Goal: Task Accomplishment & Management: Use online tool/utility

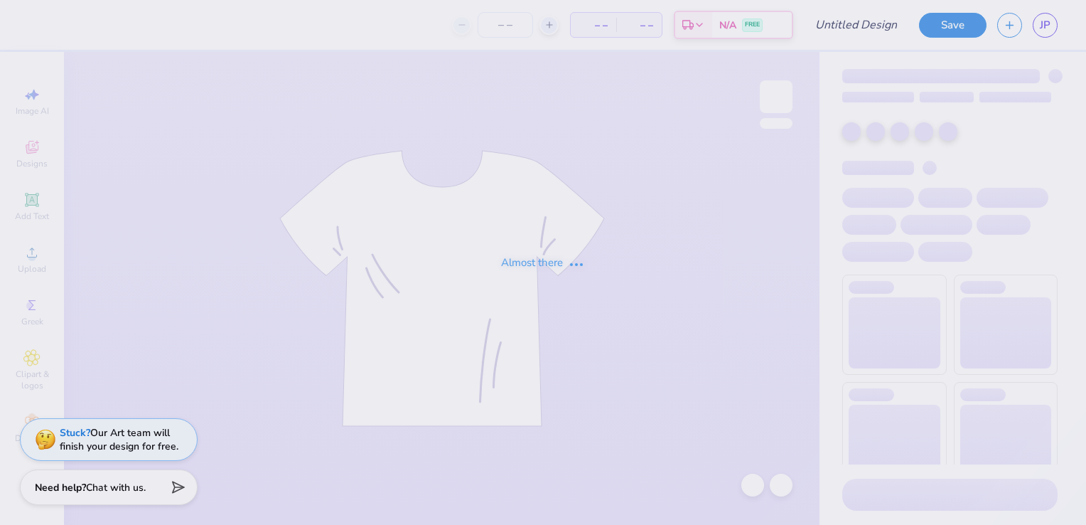
type input "DG"
type input "12"
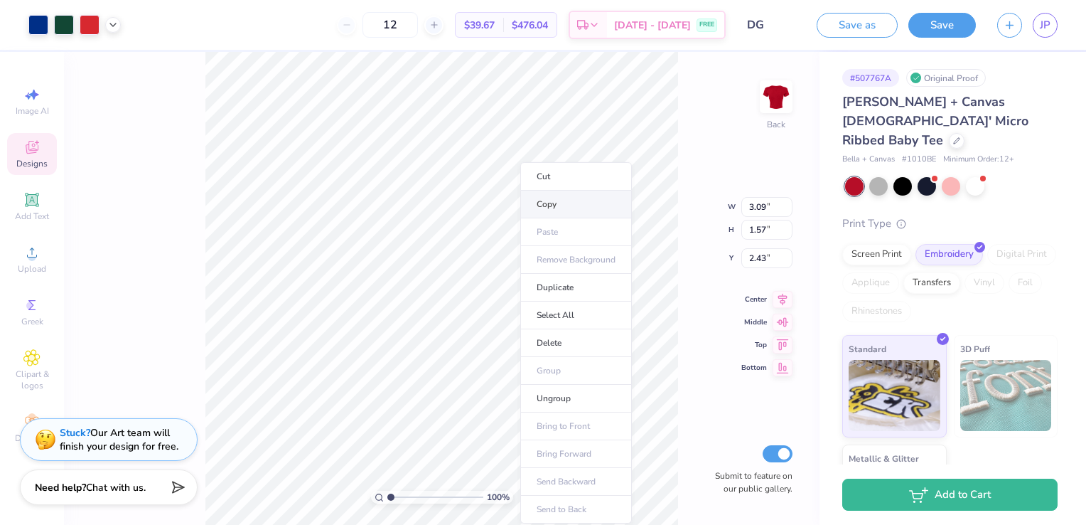
click at [541, 213] on li "Copy" at bounding box center [576, 205] width 112 height 28
type input "2.22"
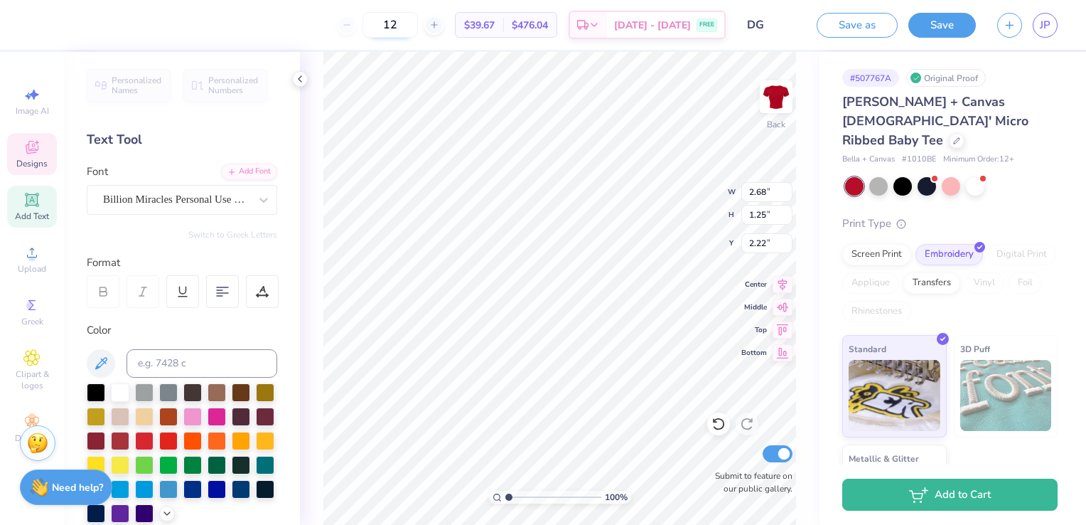
scroll to position [11, 3]
type input "0.47"
type input "0.77"
type input "2.54"
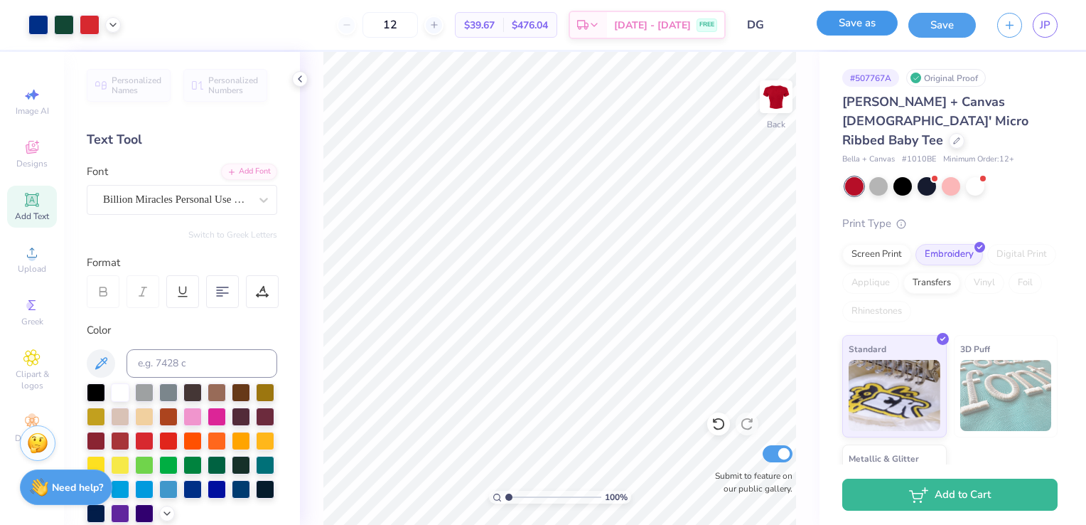
click at [842, 23] on button "Save as" at bounding box center [857, 23] width 81 height 25
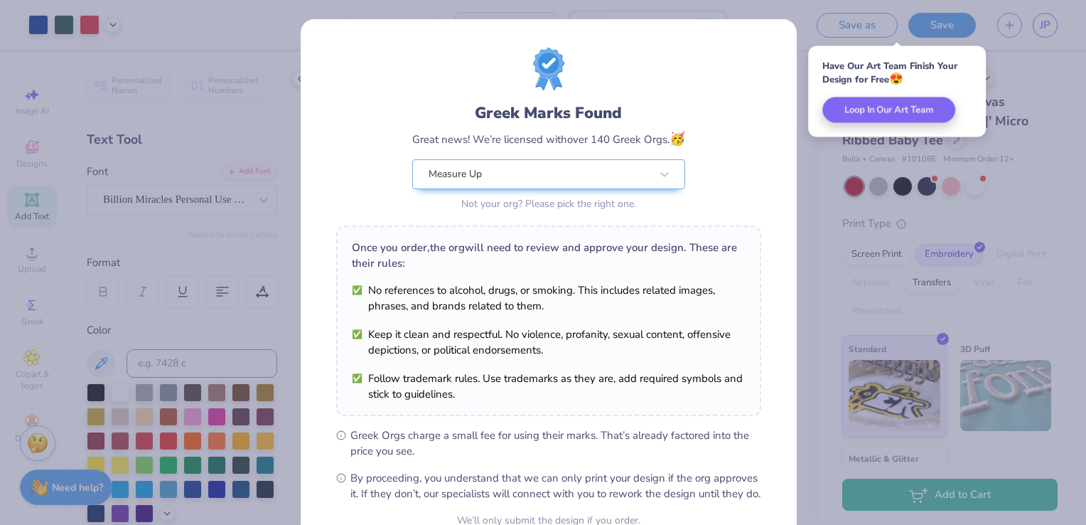
scroll to position [139, 0]
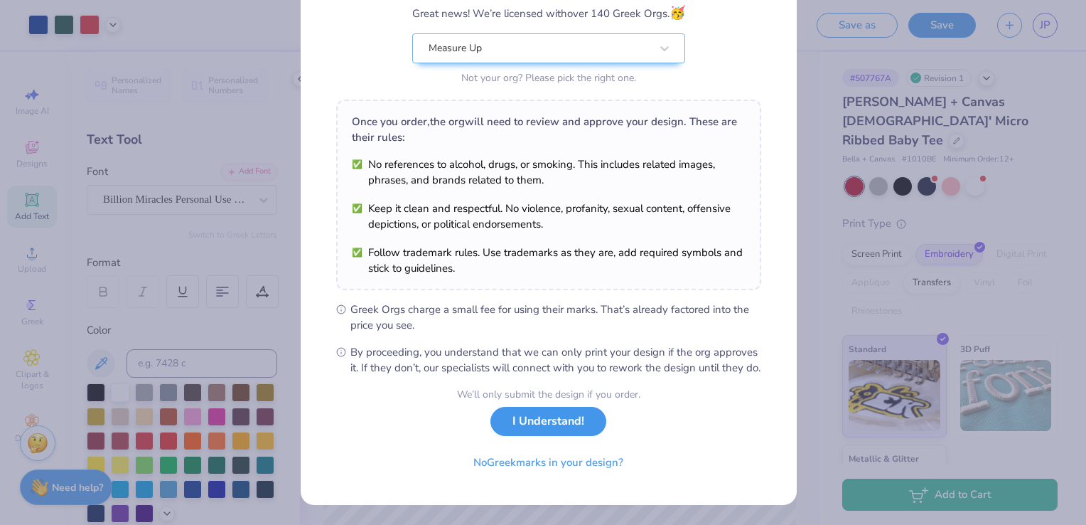
click at [563, 419] on button "I Understand!" at bounding box center [549, 421] width 116 height 29
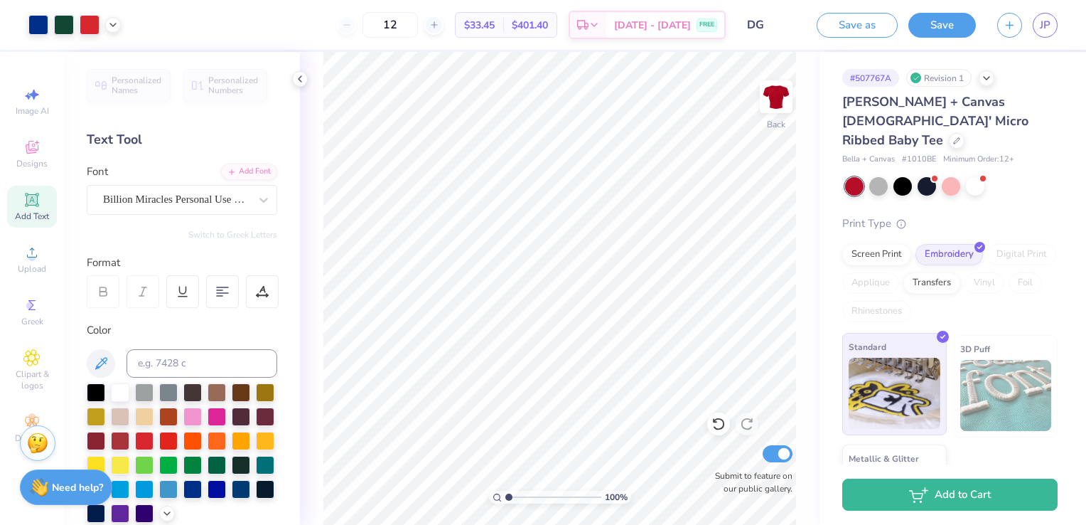
scroll to position [63, 0]
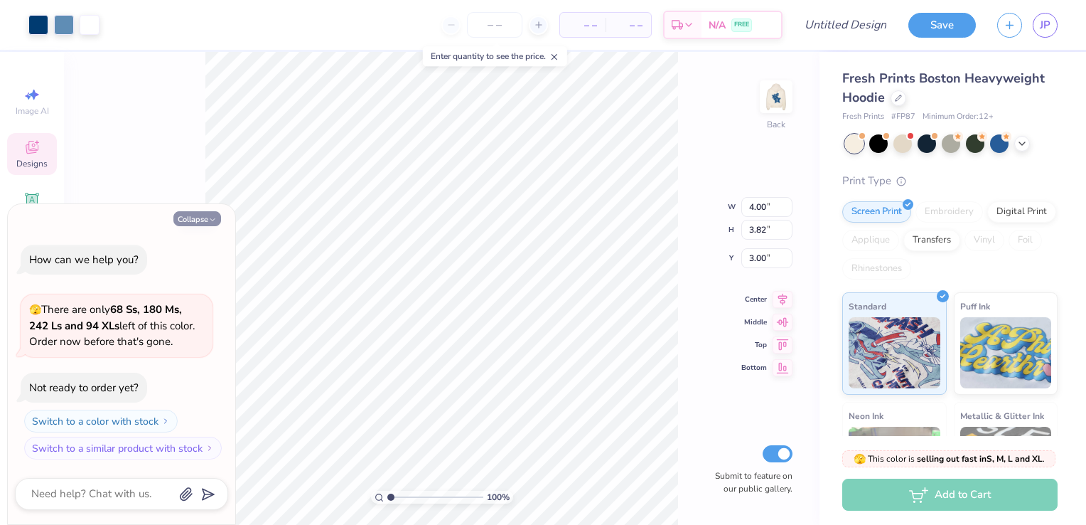
click at [207, 220] on button "Collapse" at bounding box center [197, 218] width 48 height 15
type textarea "x"
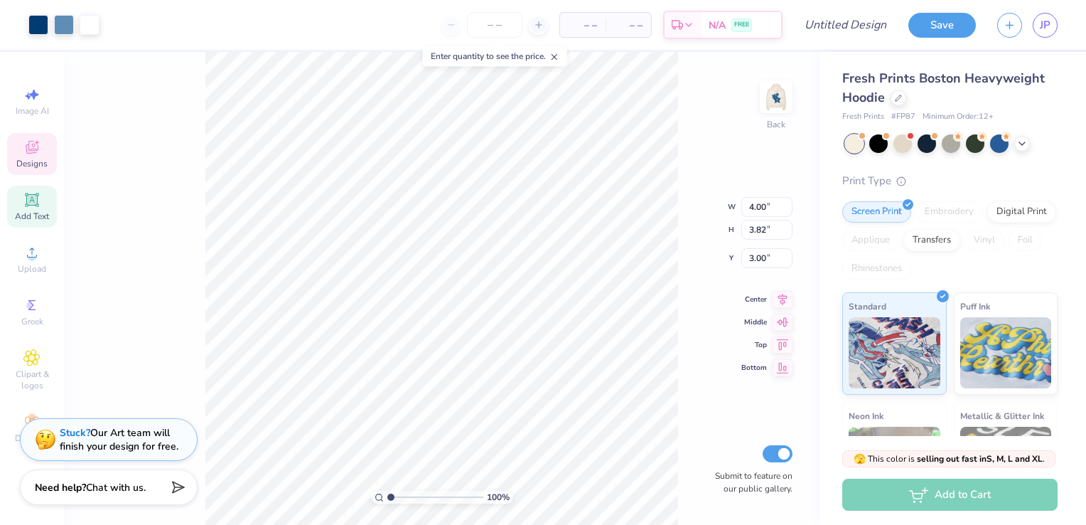
click at [37, 213] on span "Add Text" at bounding box center [32, 215] width 34 height 11
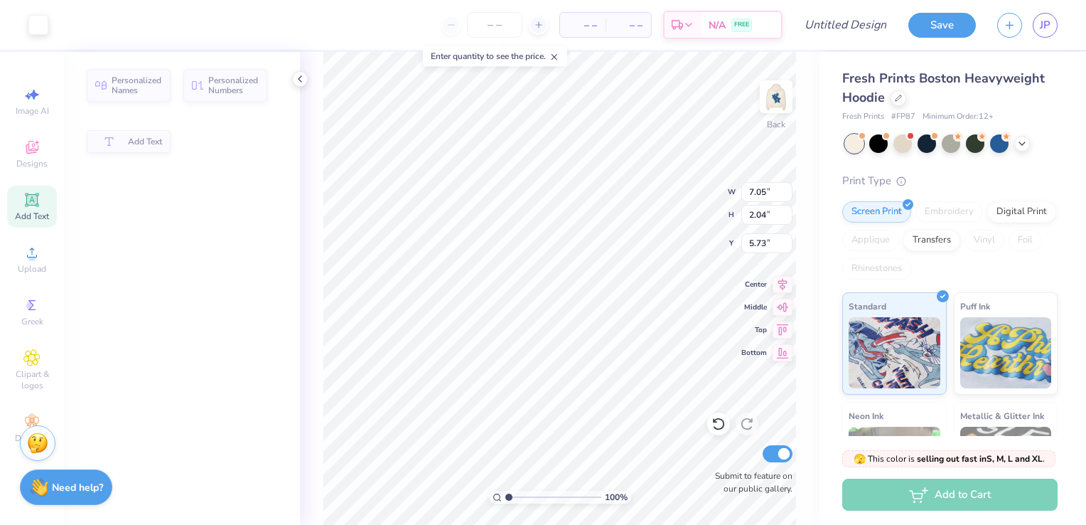
type input "7.05"
type input "2.04"
type input "5.73"
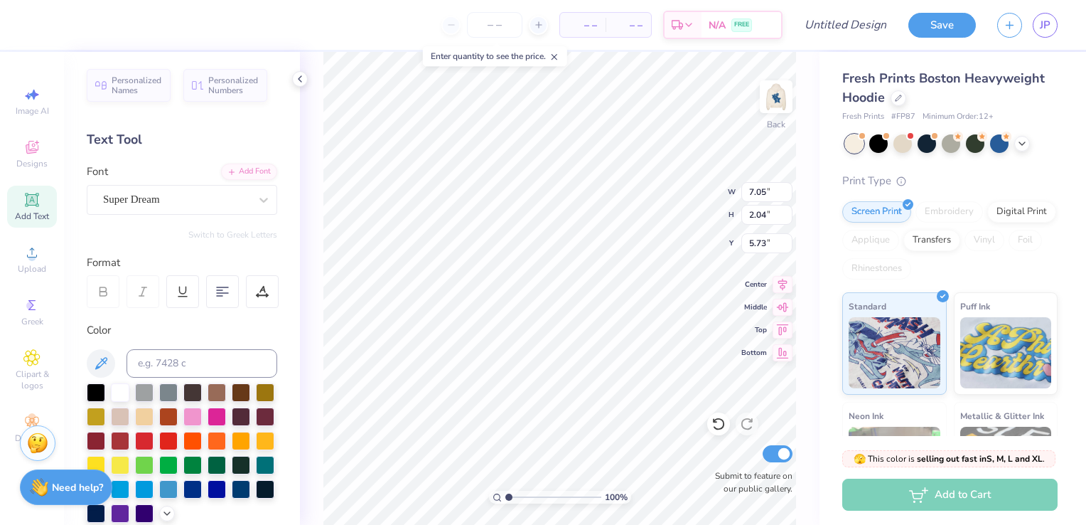
type input "4.00"
type input "3.82"
type input "3.00"
type input "7.05"
type input "2.04"
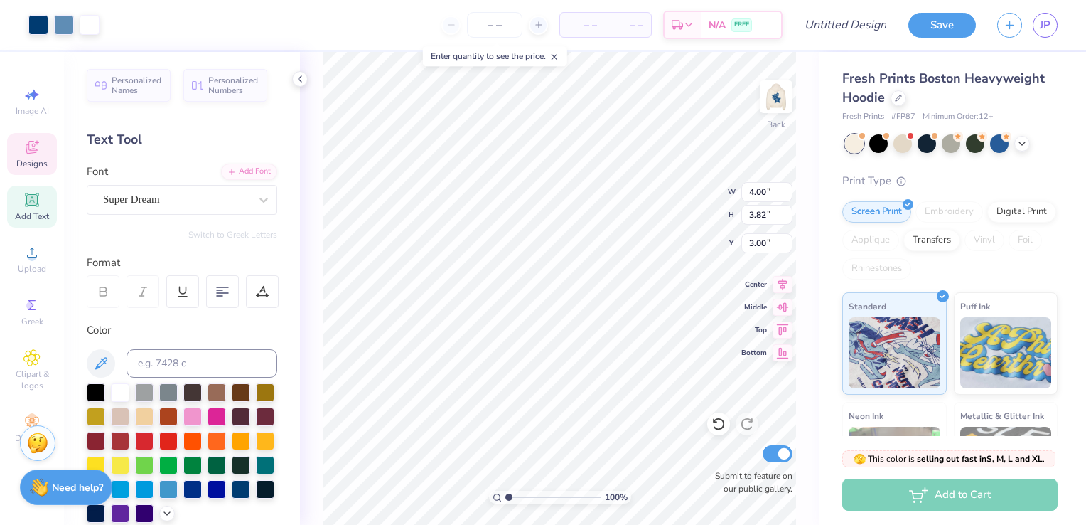
type input "5.73"
type input "0.96"
type input "0.58"
type input "4.59"
click at [32, 212] on span "Add Text" at bounding box center [32, 215] width 34 height 11
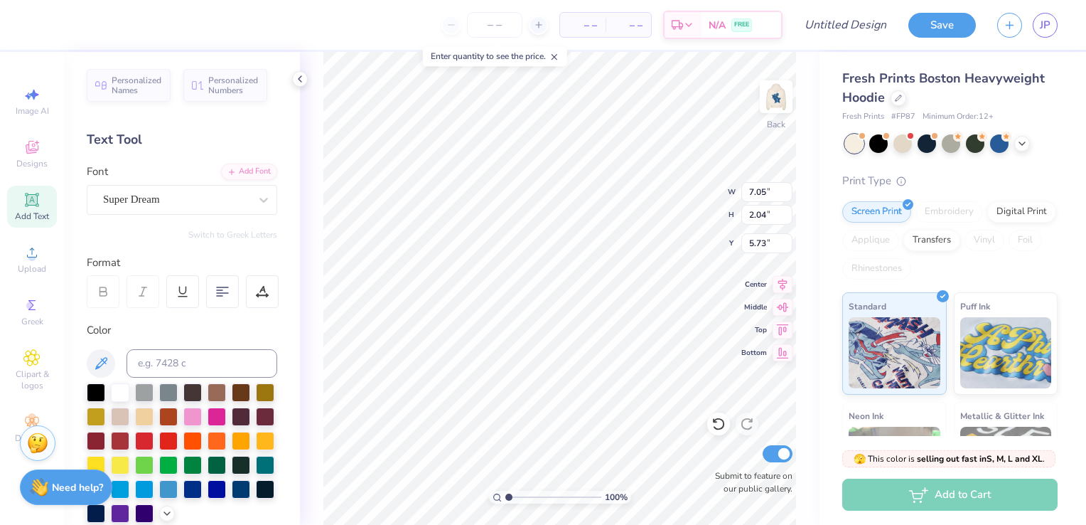
scroll to position [11, 1]
type textarea "delta"
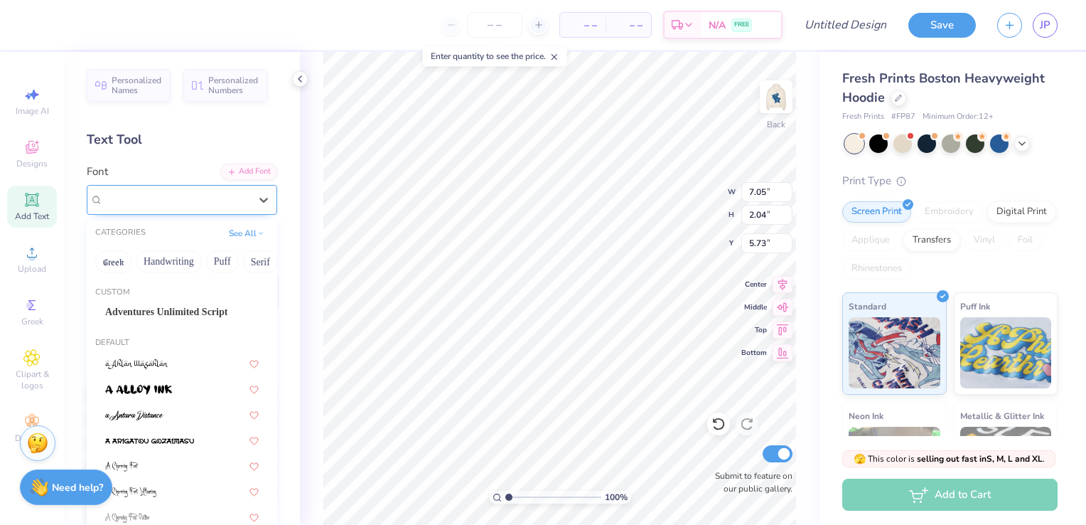
click at [233, 200] on div "Super Dream" at bounding box center [176, 199] width 149 height 22
click at [164, 310] on span "Adventures Unlimited Script" at bounding box center [166, 311] width 122 height 15
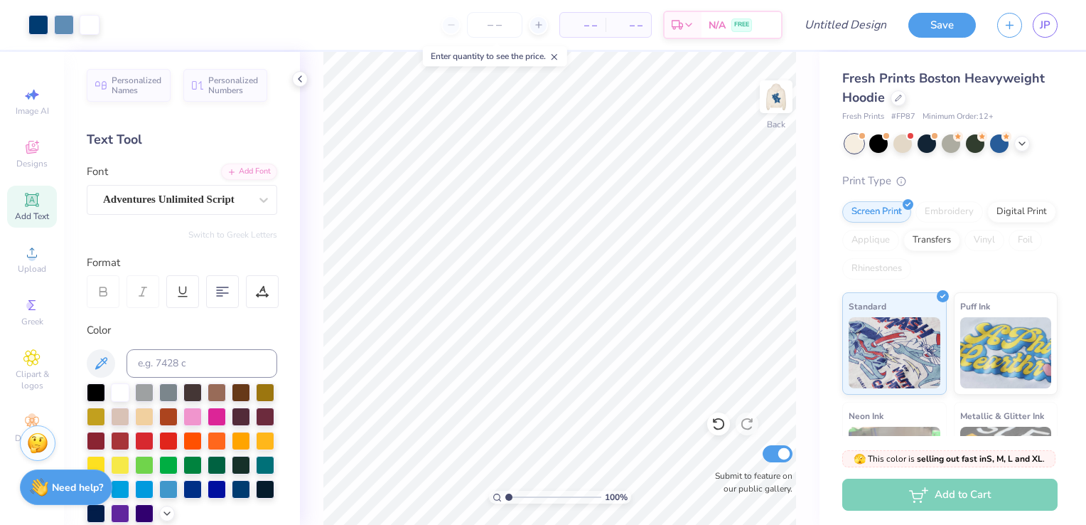
click at [38, 213] on span "Add Text" at bounding box center [32, 215] width 34 height 11
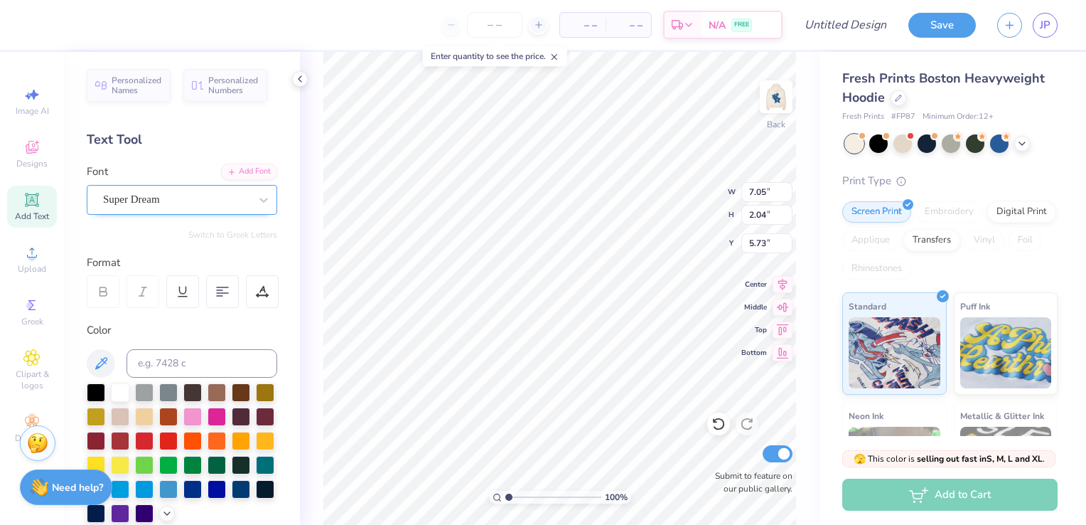
type textarea "gamma"
click at [229, 206] on div "Super Dream" at bounding box center [176, 199] width 149 height 22
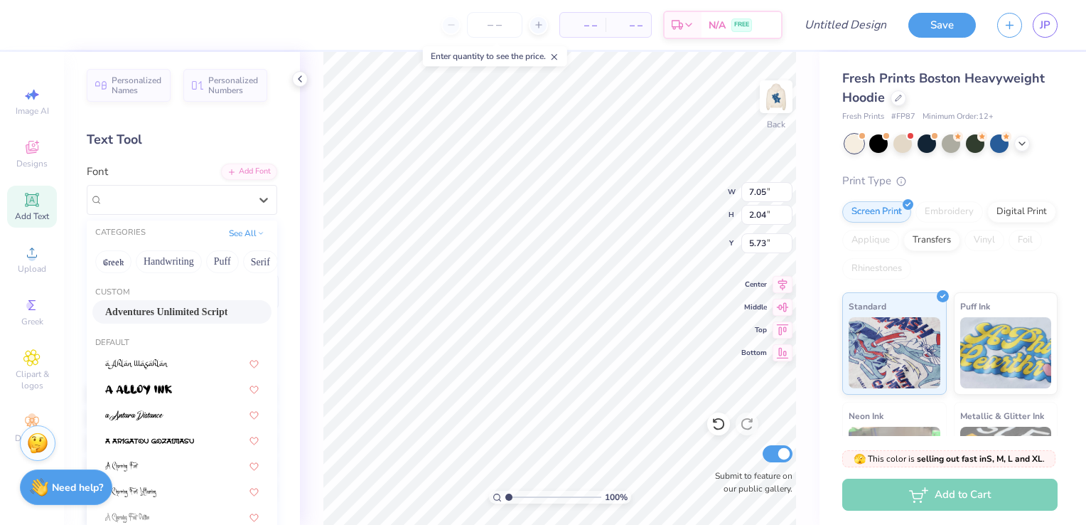
click at [176, 309] on span "Adventures Unlimited Script" at bounding box center [166, 311] width 122 height 15
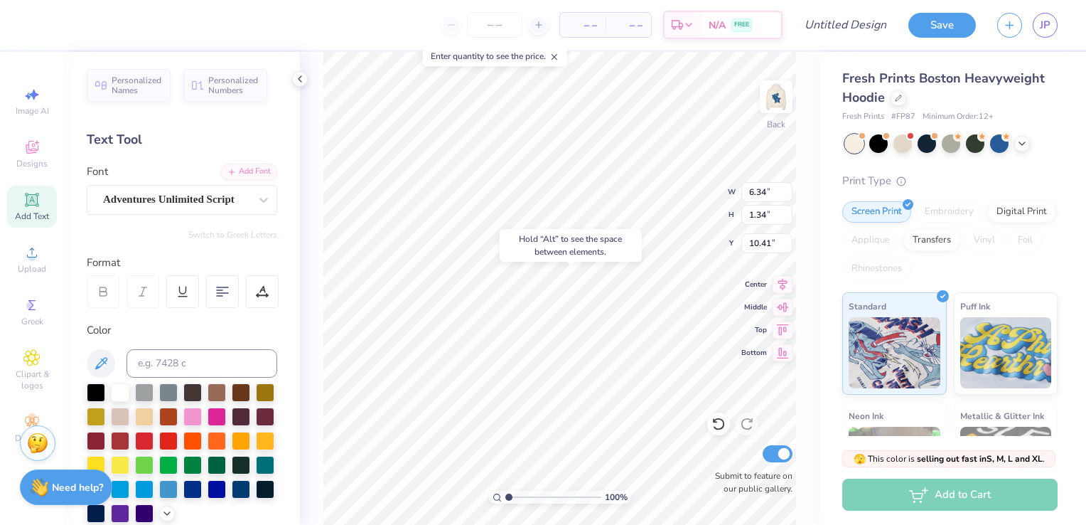
type input "10.41"
type input "3.57"
type input "0.75"
type input "11.00"
type input "4.37"
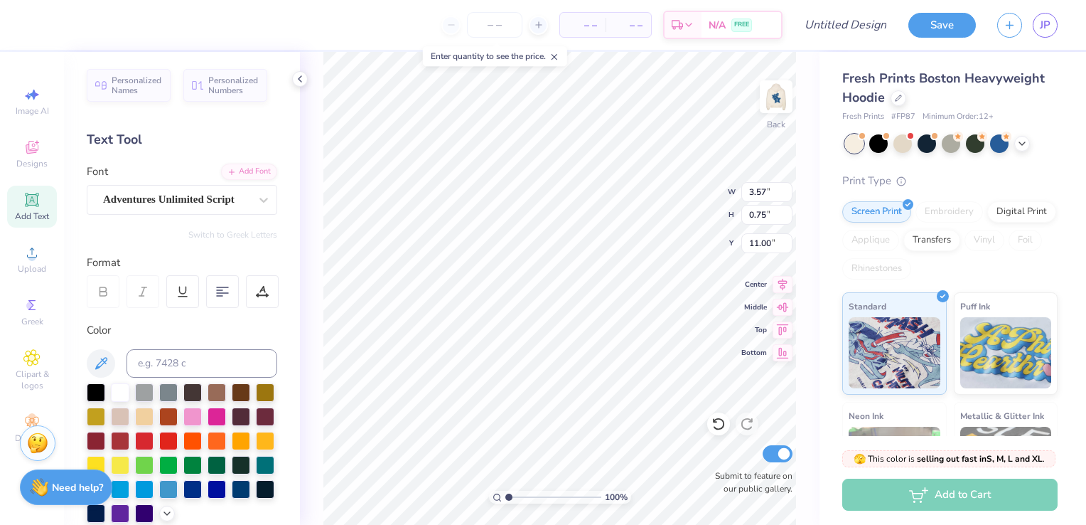
type input "0.92"
type input "10.83"
type input "3.88"
type input "2.22"
type input "10.23"
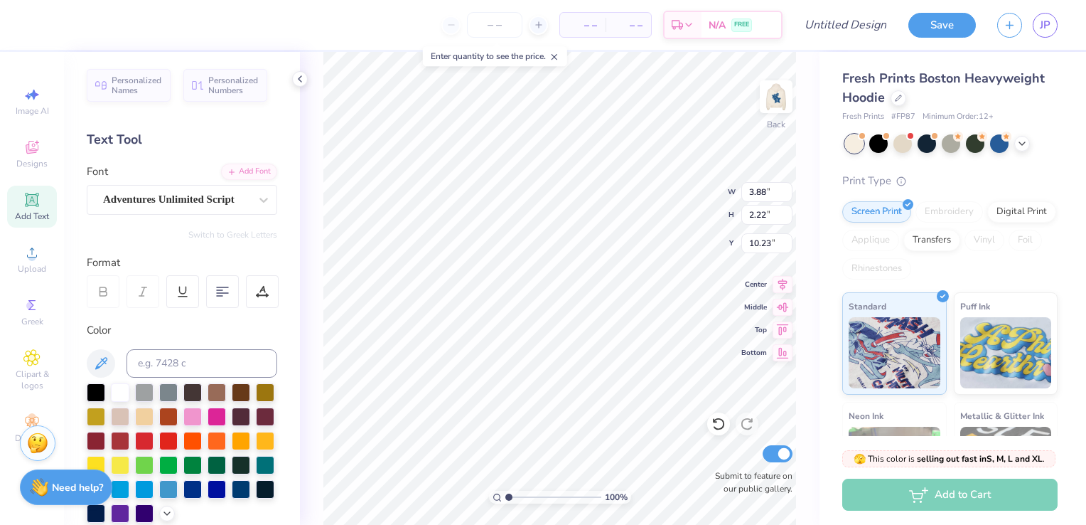
type input "2.72"
type input "1.56"
type input "10.90"
type input "4.41"
type input "4.35"
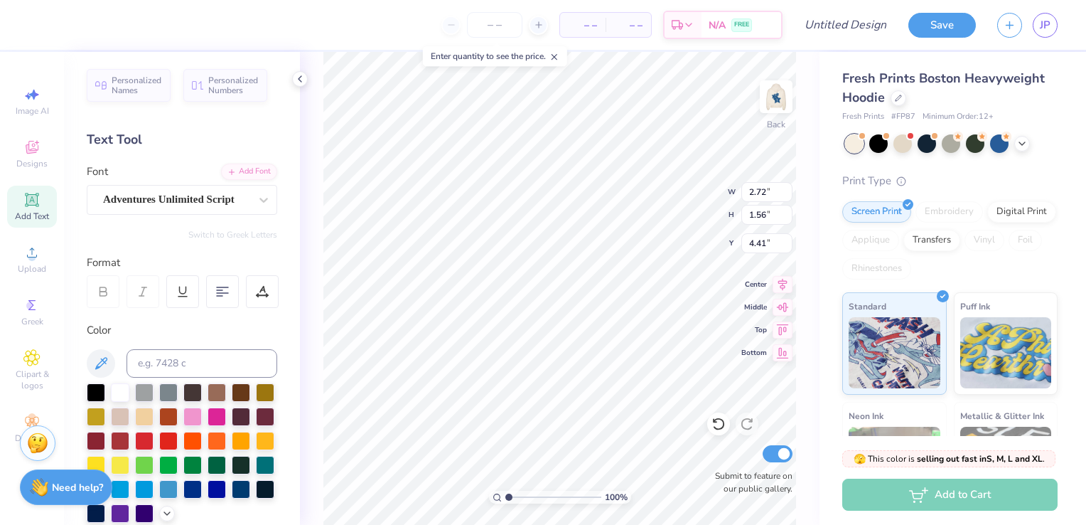
type input "5.97"
type input "2.08"
type input "0.75"
type input "6.78"
type input "1.70"
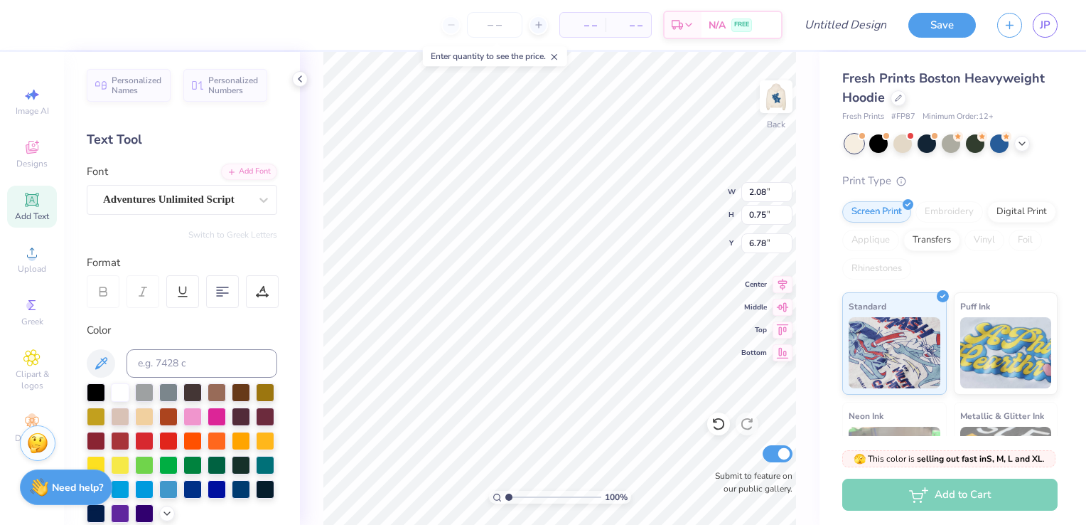
type input "1.30"
type input "3.89"
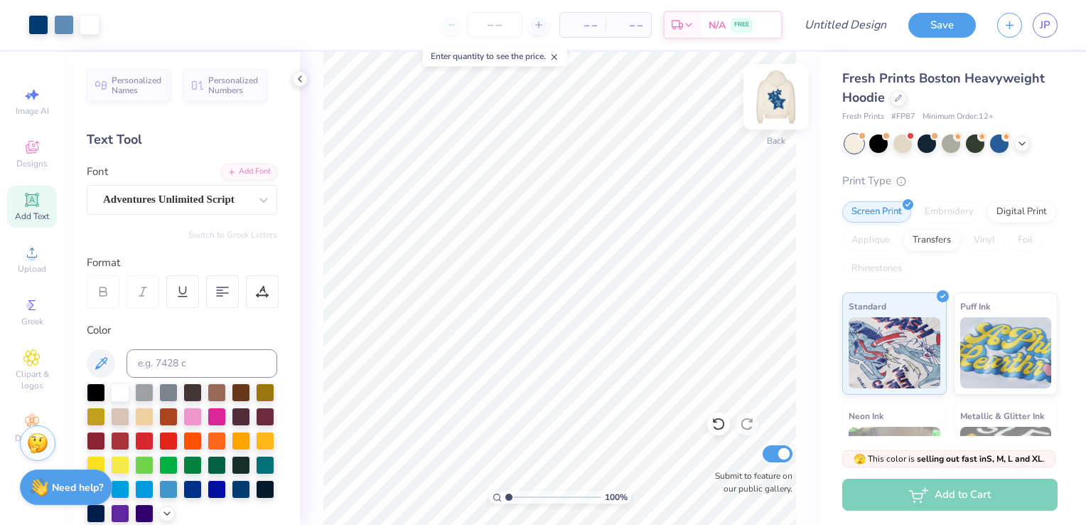
click at [785, 111] on img at bounding box center [776, 96] width 57 height 57
click at [304, 75] on icon at bounding box center [299, 78] width 11 height 11
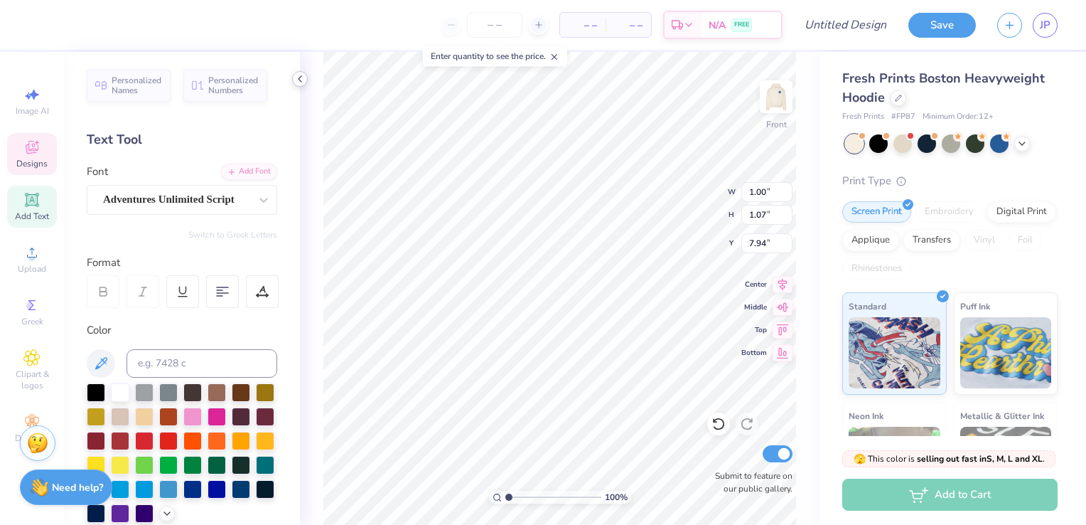
scroll to position [11, 1]
type textarea "18"
type input "4.60"
type input "4.64"
type input "6.23"
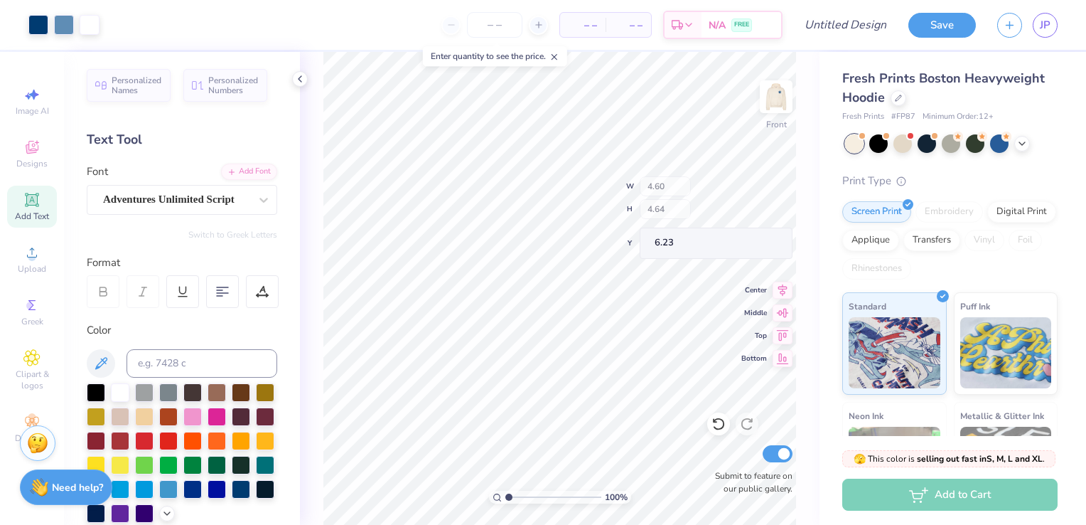
type input "0.99"
type input "1.08"
type input "8.14"
type textarea "73"
type input "1.86"
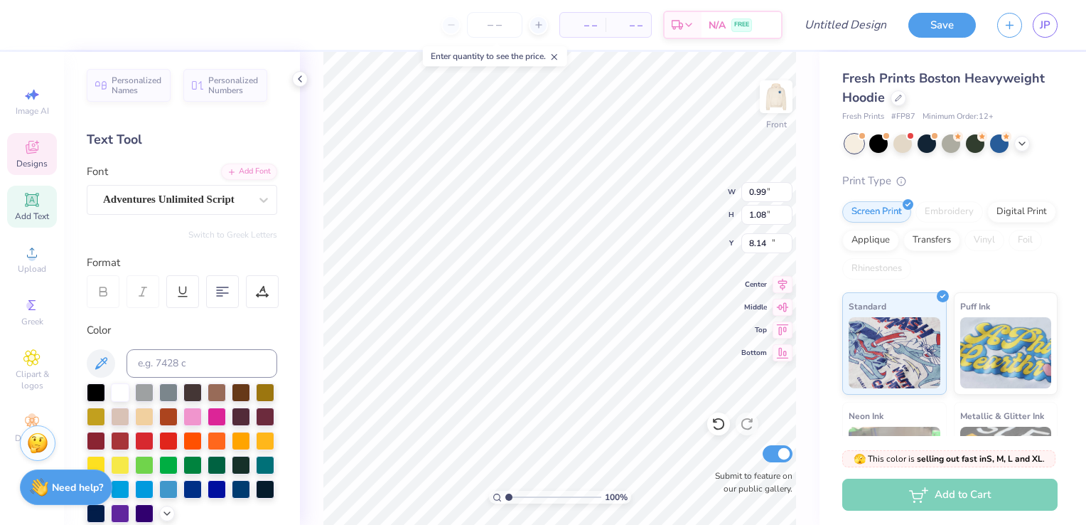
type input "1.17"
type input "10.02"
type input "2.37"
type input "1.03"
type input "11.27"
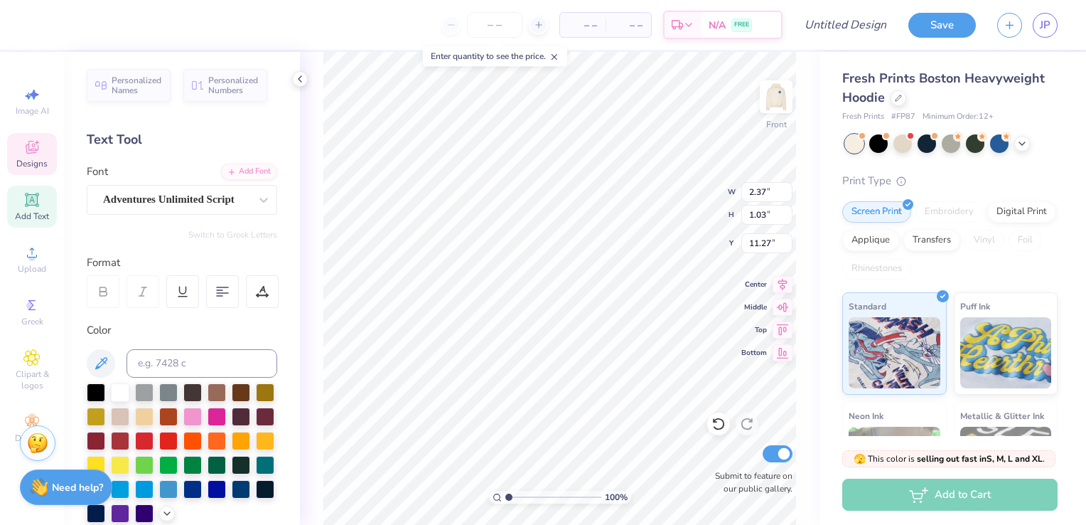
type input "1.86"
type input "1.17"
type input "10.02"
type input "7.17"
type input "7.26"
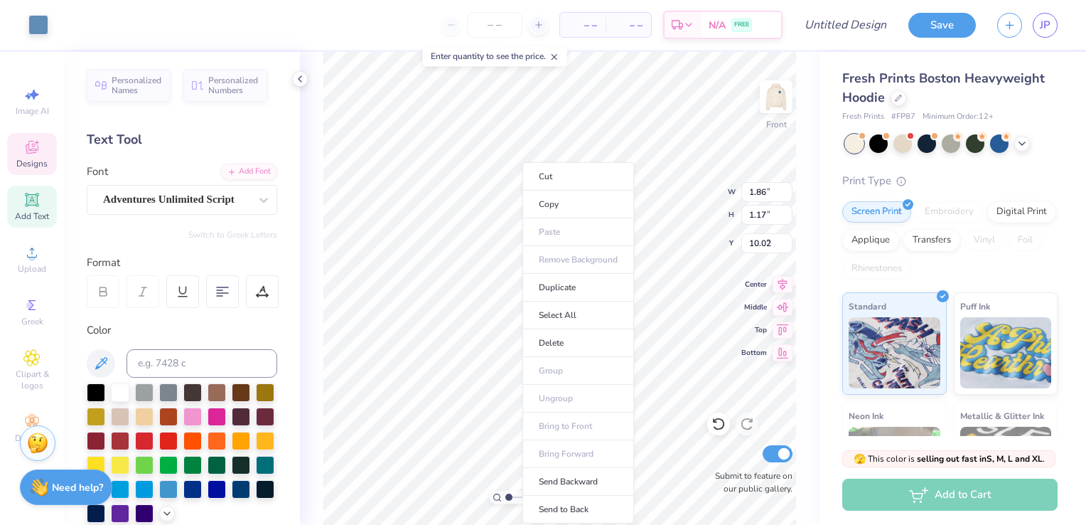
type input "8.43"
click at [43, 200] on div "Add Text" at bounding box center [32, 207] width 50 height 42
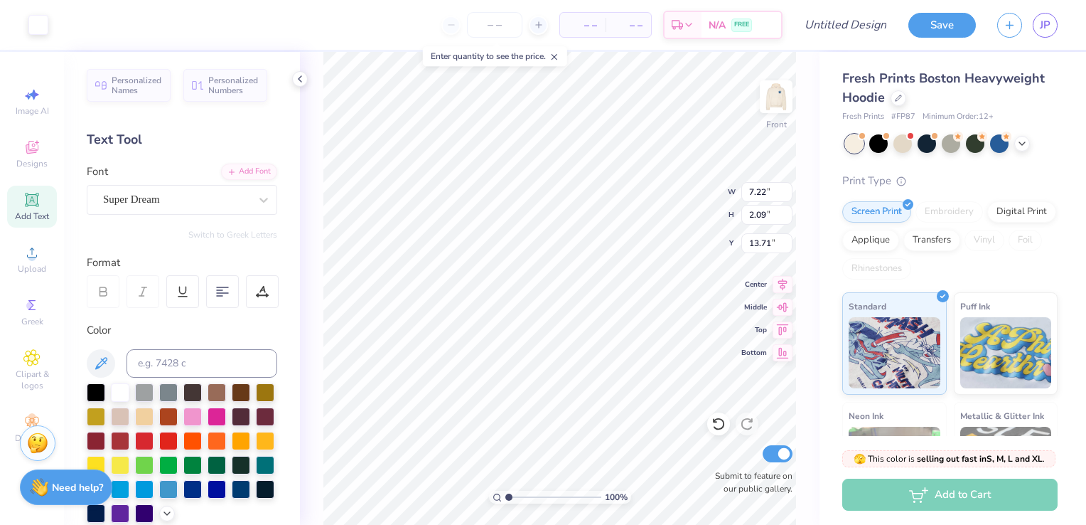
type input "7.22"
type input "2.09"
type input "13.71"
type input "7.17"
type input "7.26"
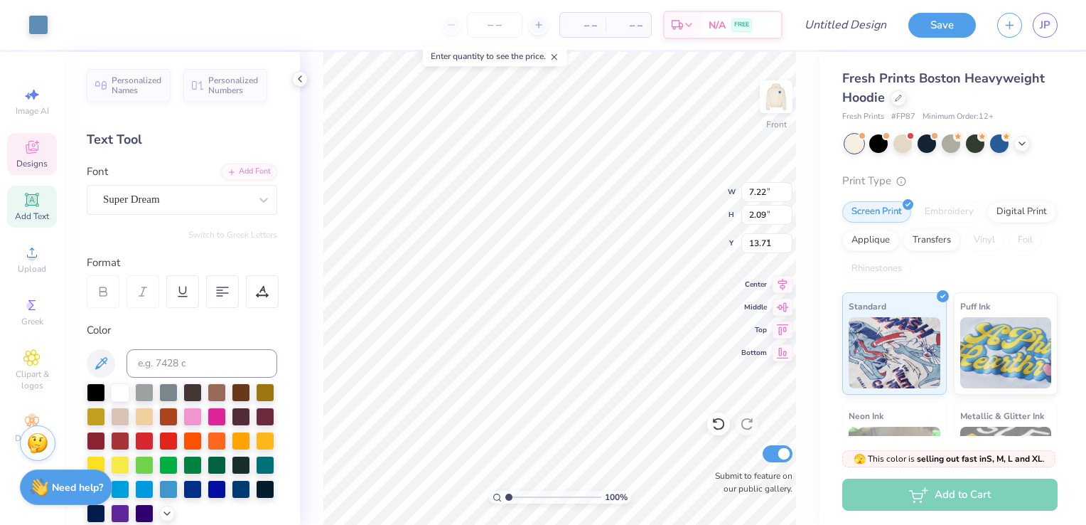
type input "8.43"
type input "7.22"
type input "2.09"
type input "9.53"
type textarea "T"
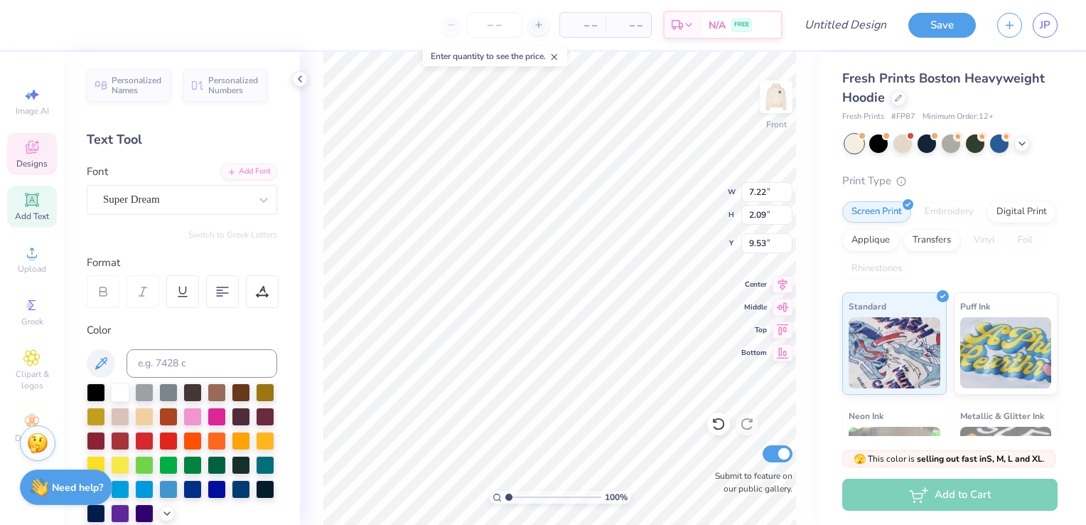
type input "7.17"
type input "7.26"
type input "8.43"
type input "2.01"
type input "1.05"
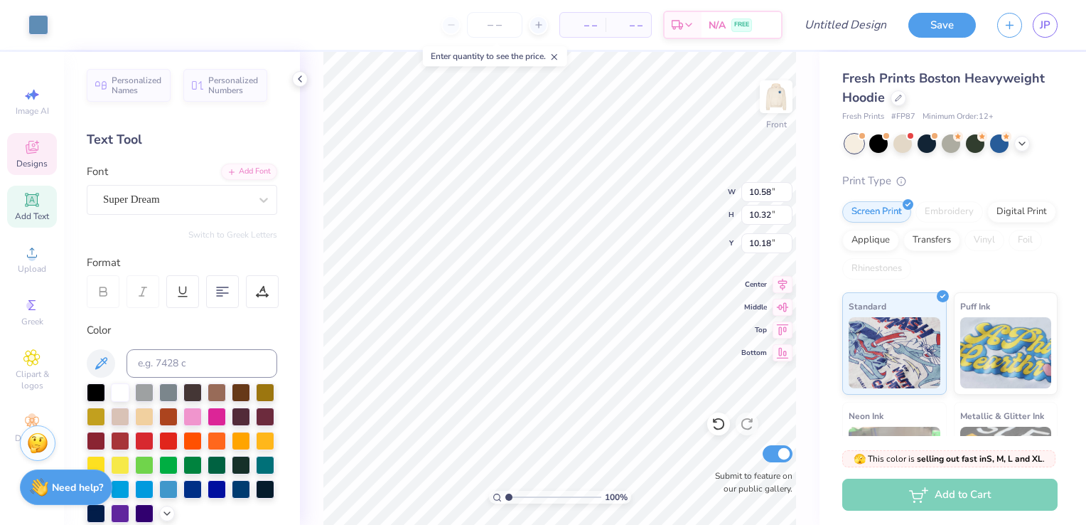
type input "15.60"
type input "7.17"
type input "7.26"
type input "7.43"
click at [45, 220] on span "Add Text" at bounding box center [32, 215] width 34 height 11
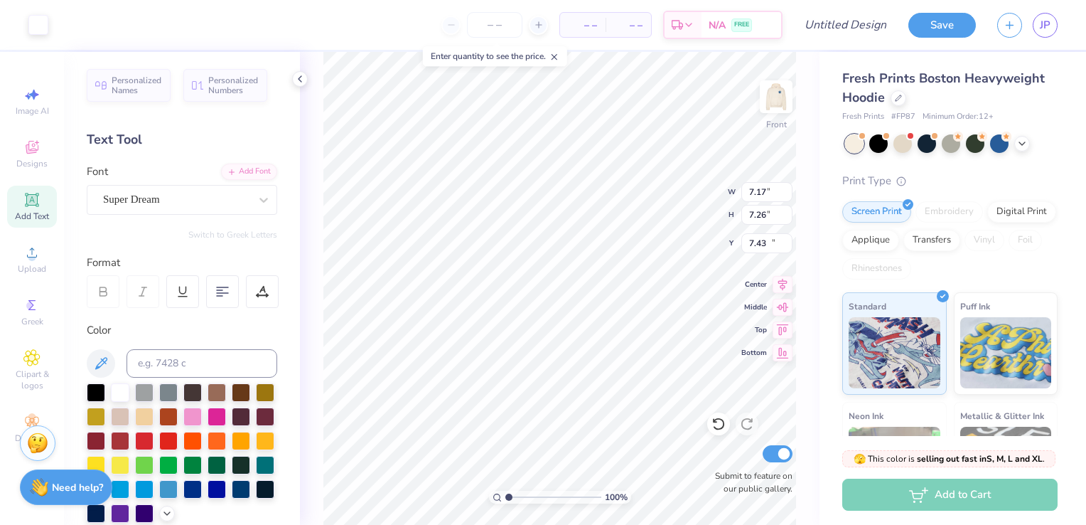
type input "7.22"
type input "2.09"
type input "9.53"
click at [539, 235] on ul "Cut Copy Paste Remove Background Duplicate Select All Delete Group Ungroup Brin…" at bounding box center [559, 342] width 112 height 361
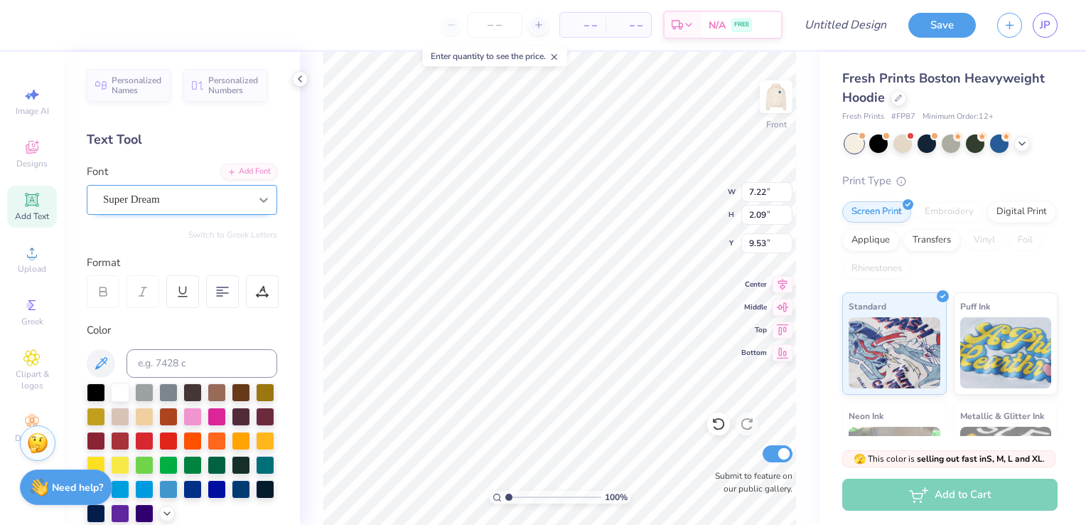
type textarea "delta"
click at [258, 198] on icon at bounding box center [264, 200] width 14 height 14
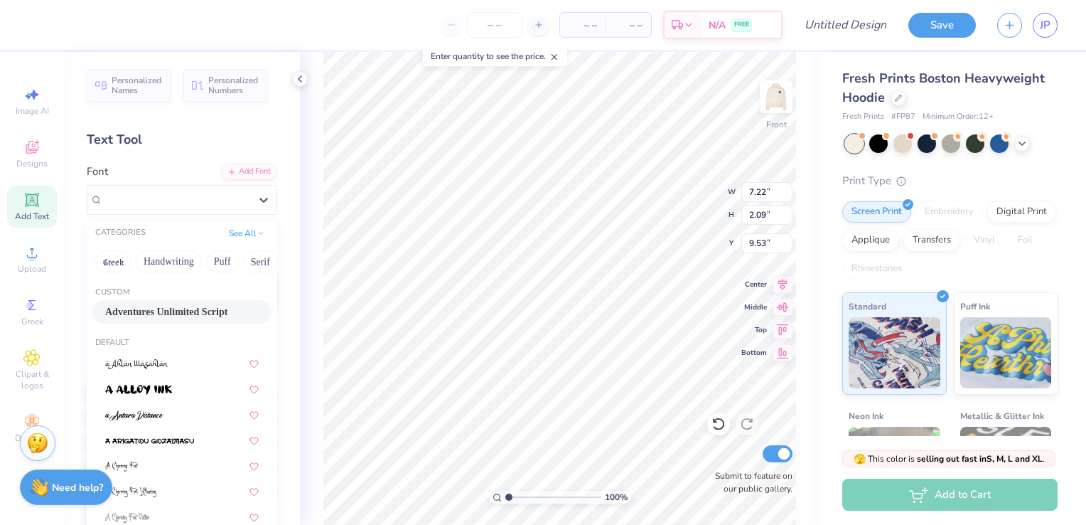
click at [168, 306] on span "Adventures Unlimited Script" at bounding box center [166, 311] width 122 height 15
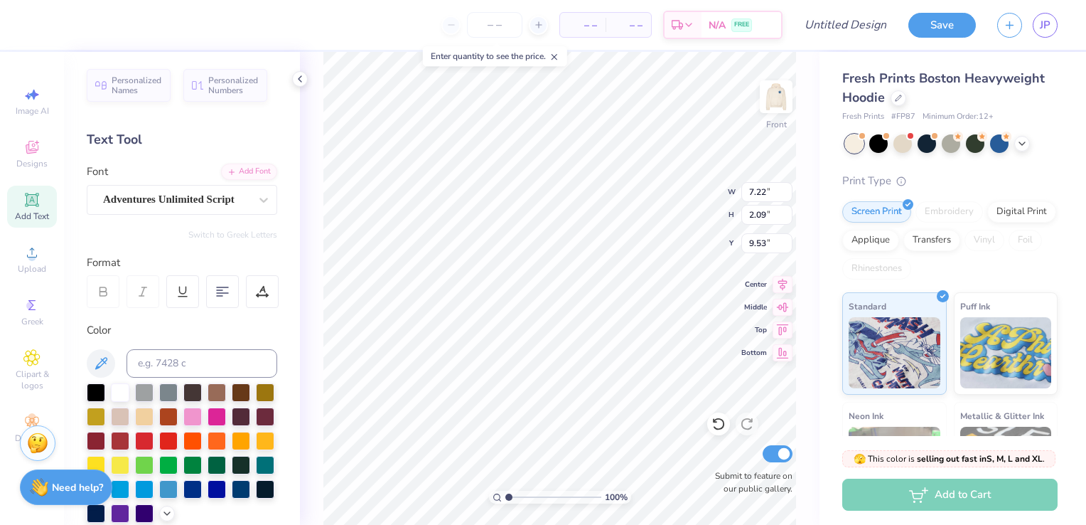
type input "4.45"
type input "1.59"
type input "10.18"
type input "6.64"
type input "6.73"
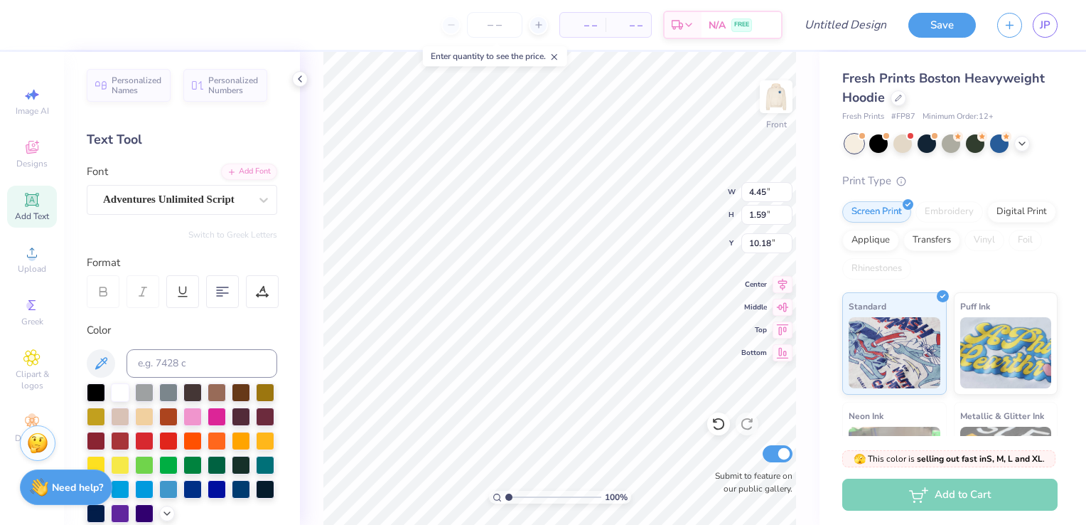
type input "7.70"
type input "4.45"
type input "1.59"
type input "10.18"
type input "4.30"
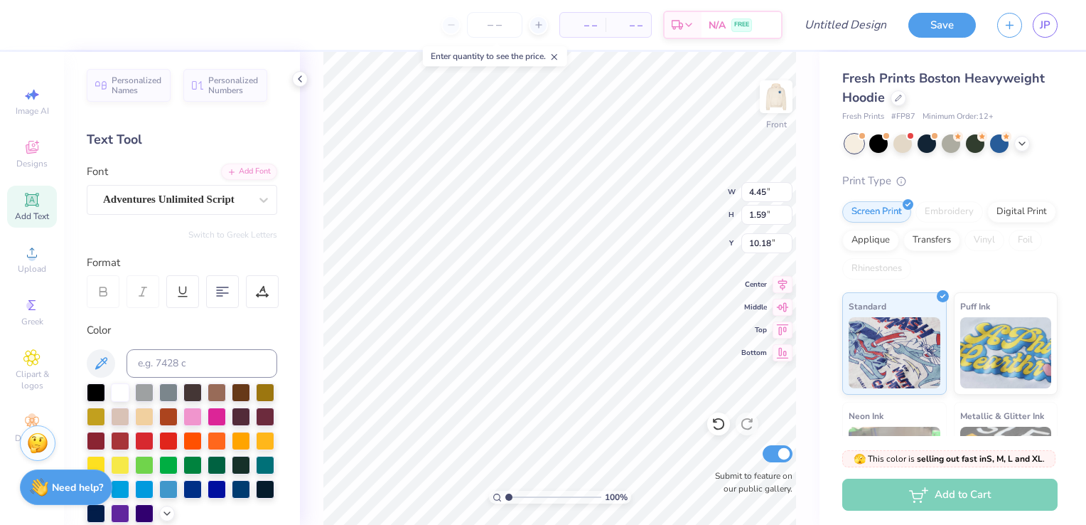
type input "1.81"
type input "10.18"
type input "4.58"
type input "1.74"
type input "14.07"
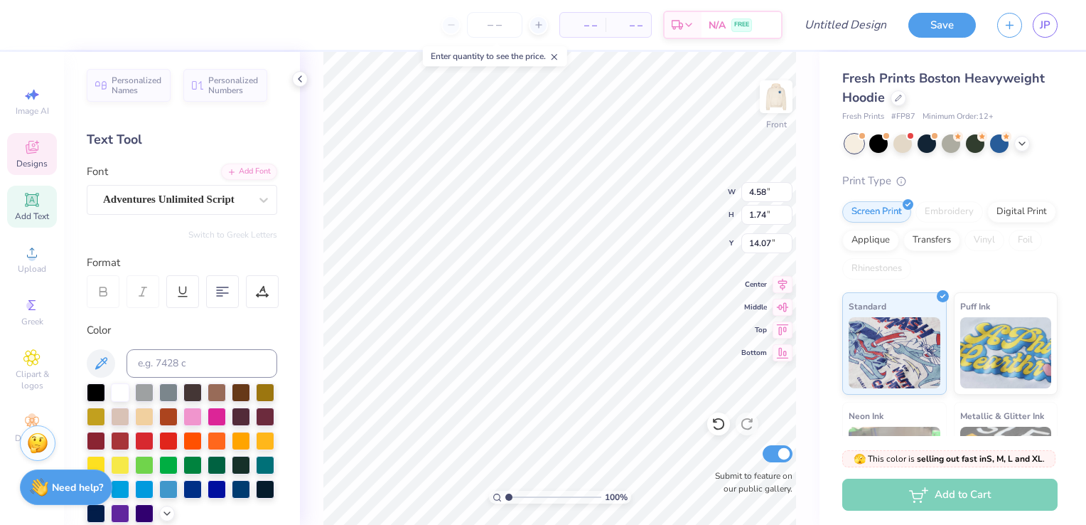
type input "4.10"
type input "1.55"
type input "14.09"
type input "2.68"
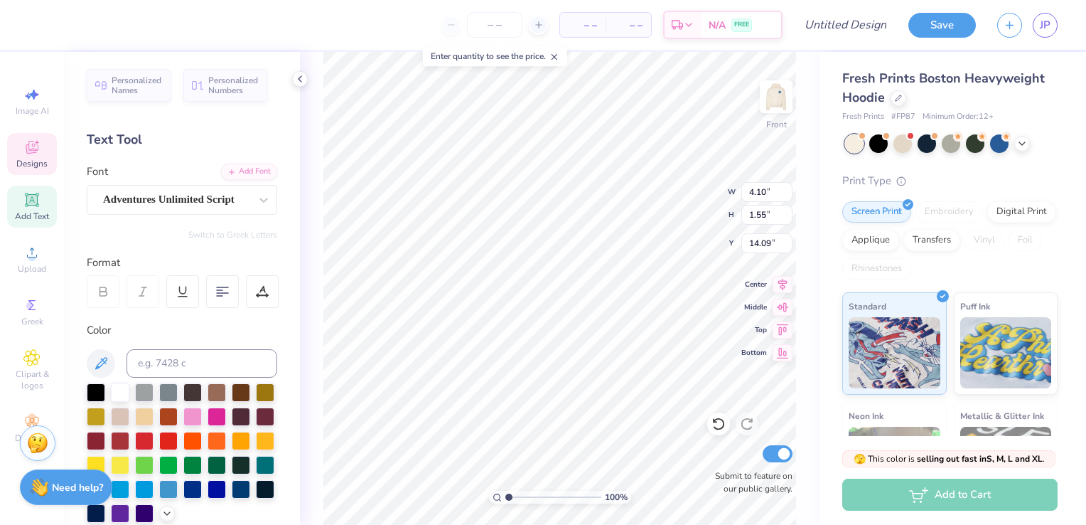
type input "0.79"
type input "16.92"
type textarea "o"
type input "2.01"
type input "1.05"
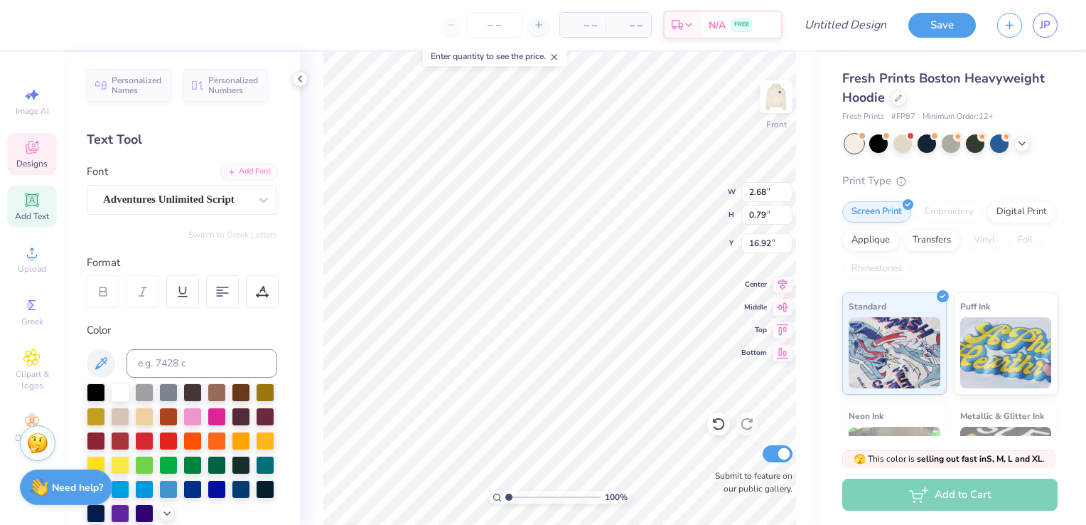
type input "15.60"
type input "4.30"
type input "1.81"
type input "10.18"
type textarea "dg"
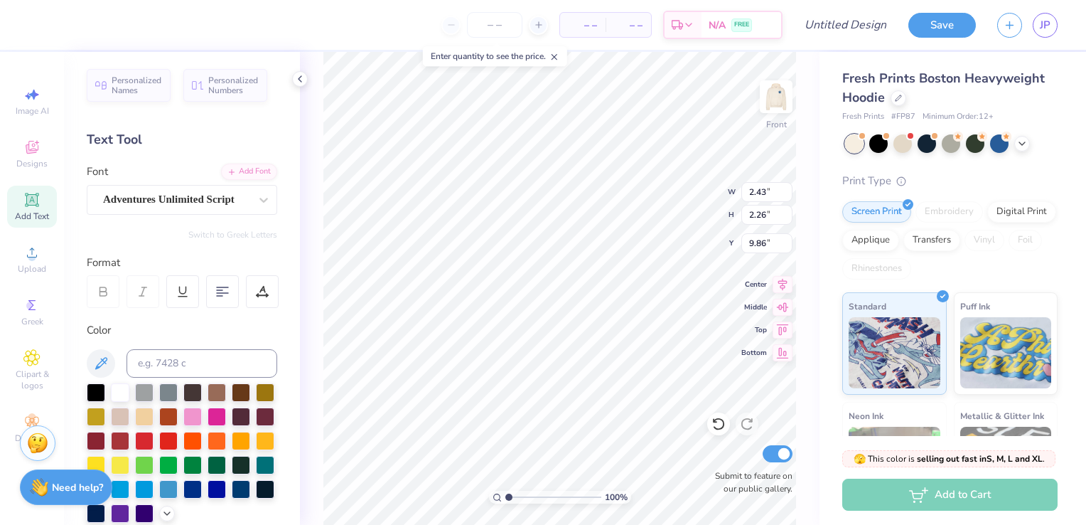
type input "2.43"
type input "2.26"
type input "10.18"
type textarea "d"
type textarea "DG"
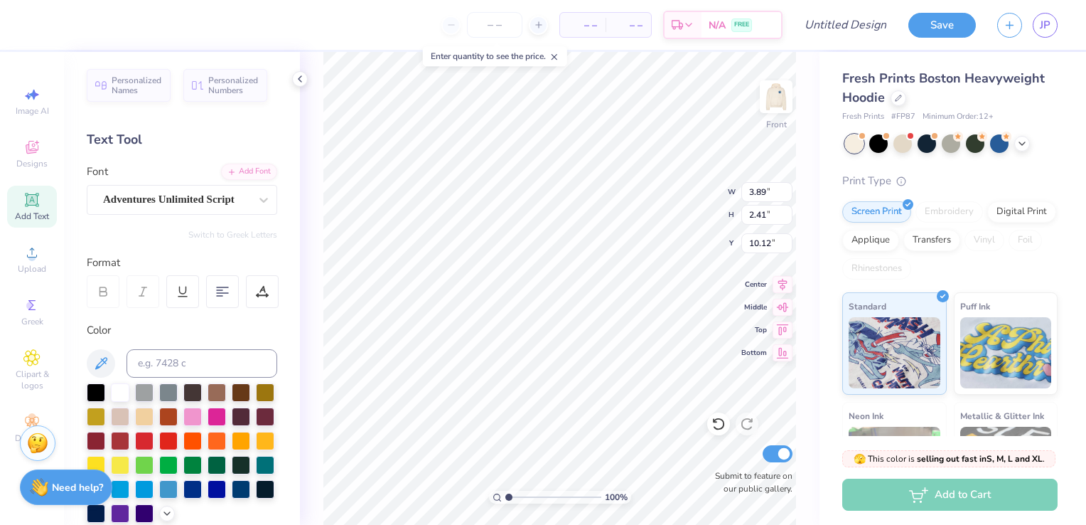
type input "3.89"
type input "2.41"
type input "10.12"
click at [34, 252] on icon at bounding box center [31, 252] width 17 height 17
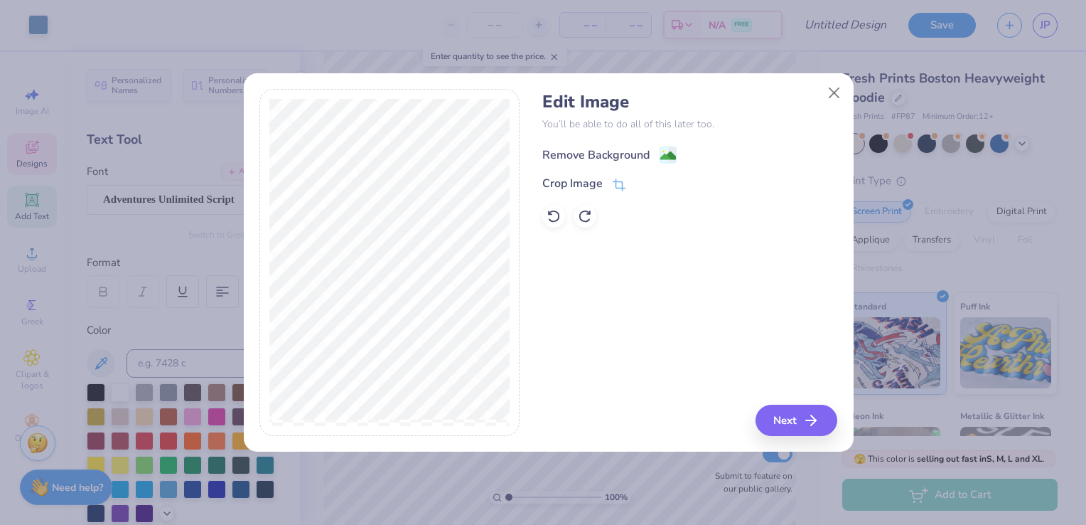
click at [665, 151] on image at bounding box center [668, 156] width 16 height 16
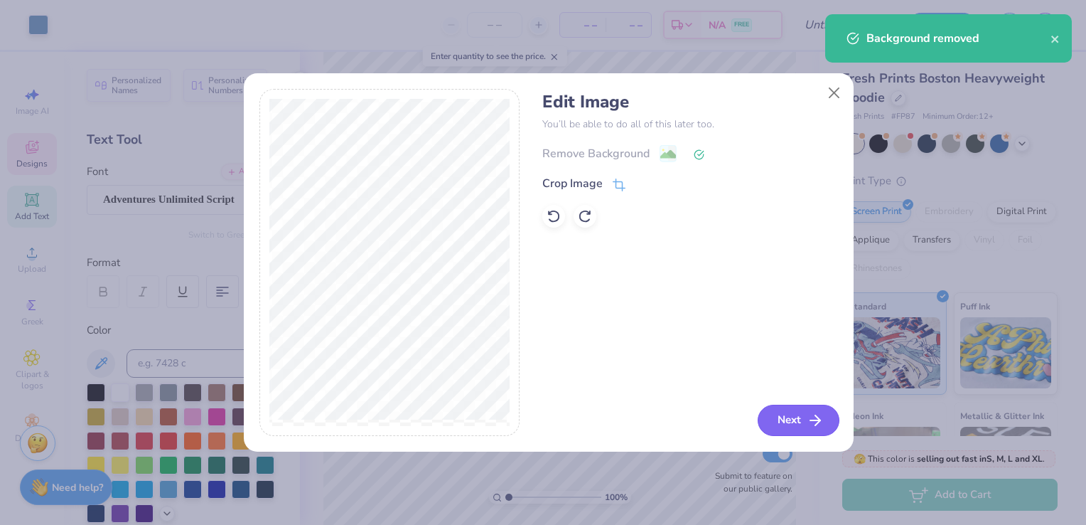
click at [790, 416] on button "Next" at bounding box center [799, 420] width 82 height 31
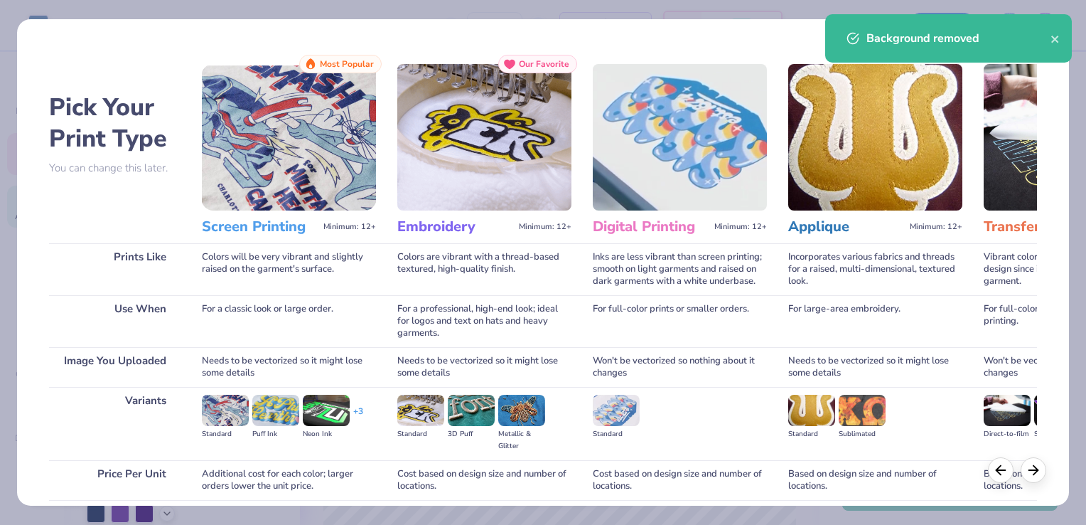
scroll to position [112, 0]
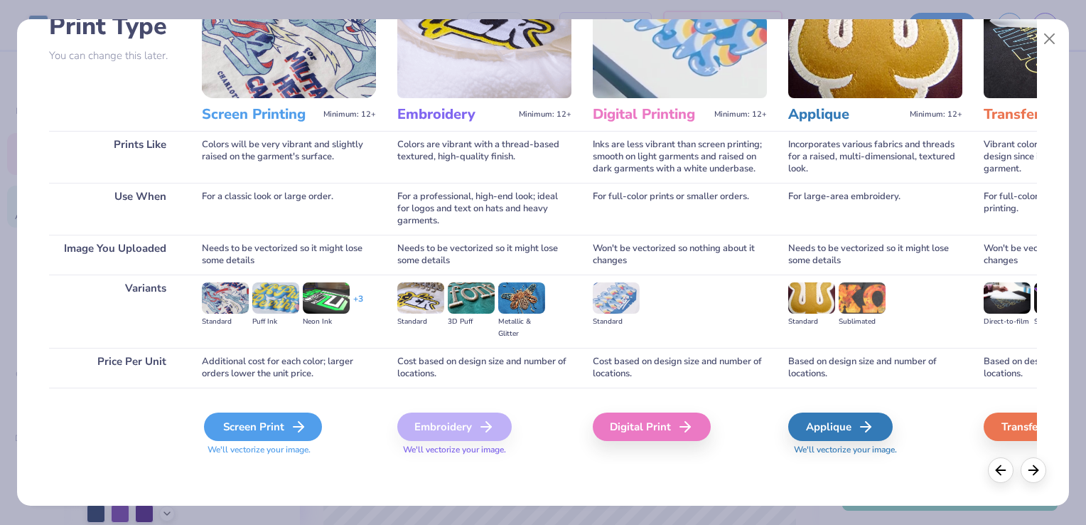
click at [279, 425] on div "Screen Print" at bounding box center [263, 426] width 118 height 28
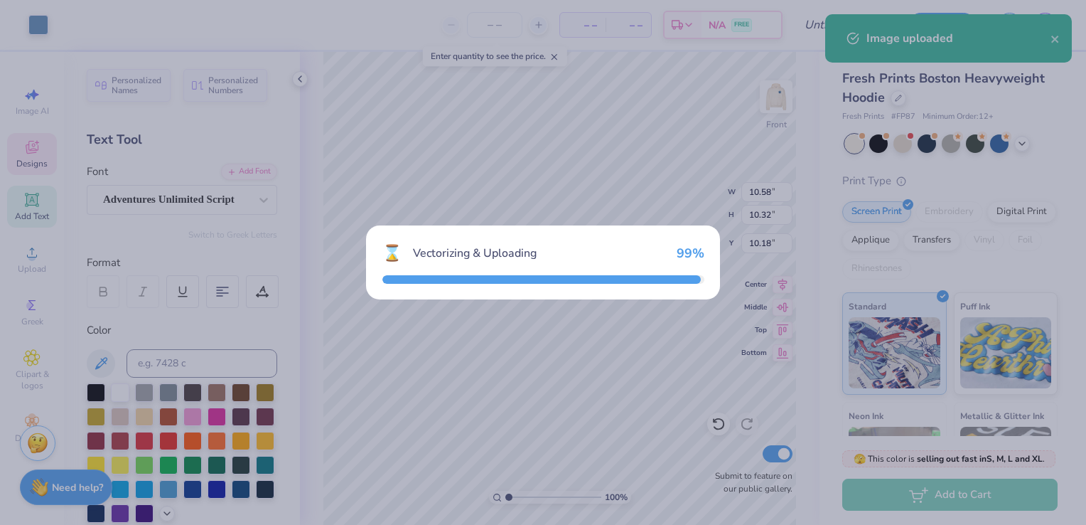
type input "15.00"
type input "7.82"
type input "10.84"
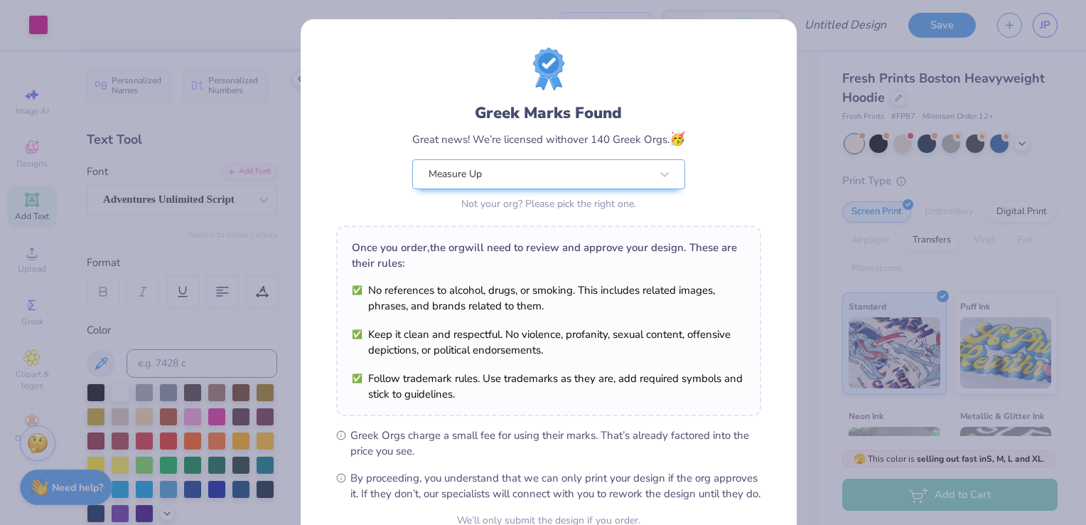
scroll to position [139, 0]
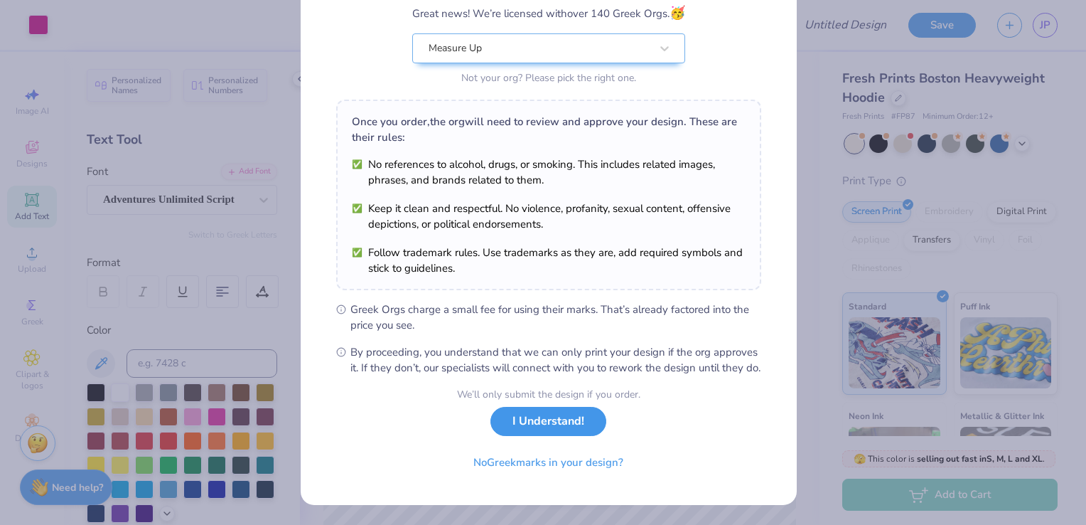
click at [520, 416] on button "I Understand!" at bounding box center [549, 421] width 116 height 29
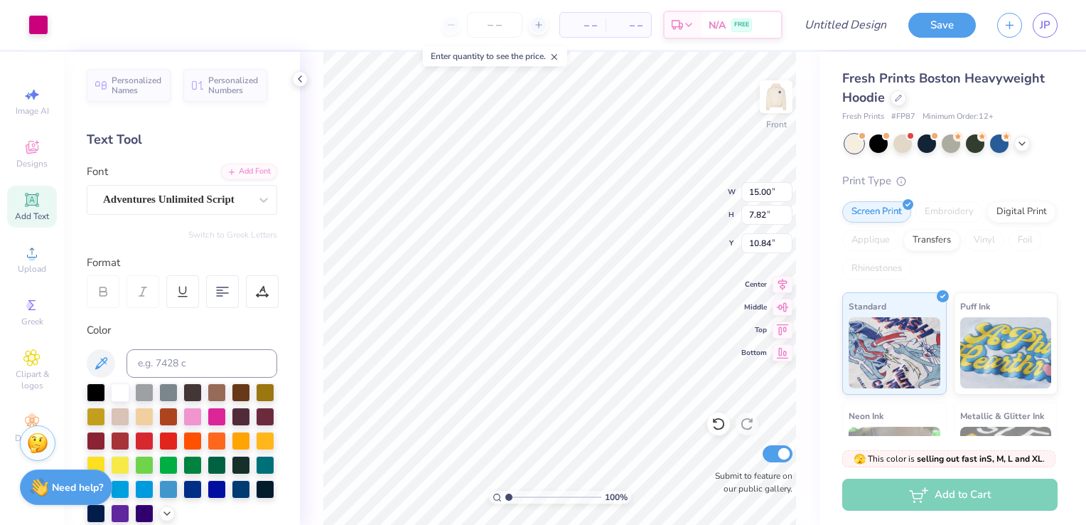
scroll to position [0, 0]
type input "5.34"
type input "2.78"
type input "14.34"
click at [125, 397] on div at bounding box center [120, 391] width 18 height 18
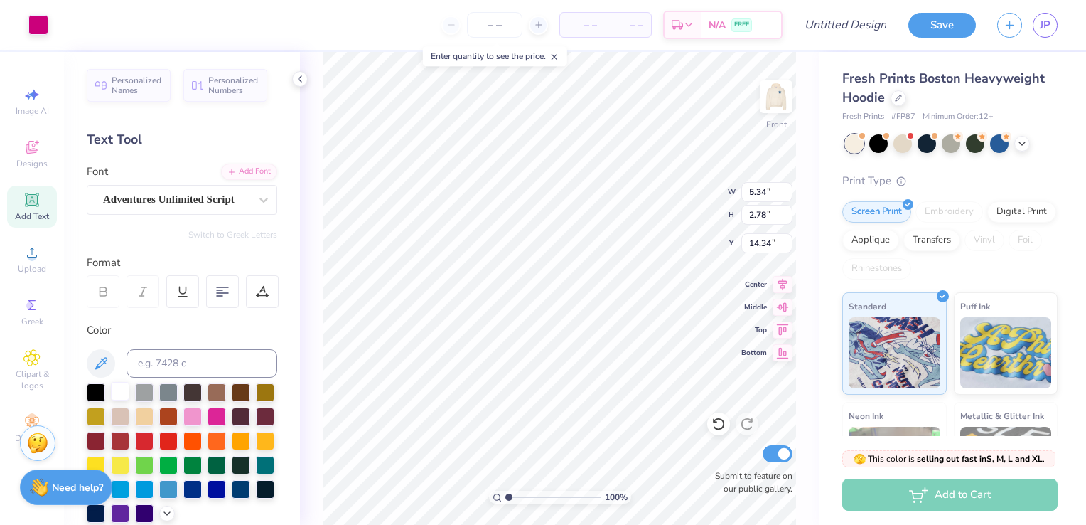
click at [121, 390] on div at bounding box center [120, 391] width 18 height 18
type input "10.58"
type input "10.32"
type input "10.12"
click at [726, 425] on div at bounding box center [718, 423] width 23 height 23
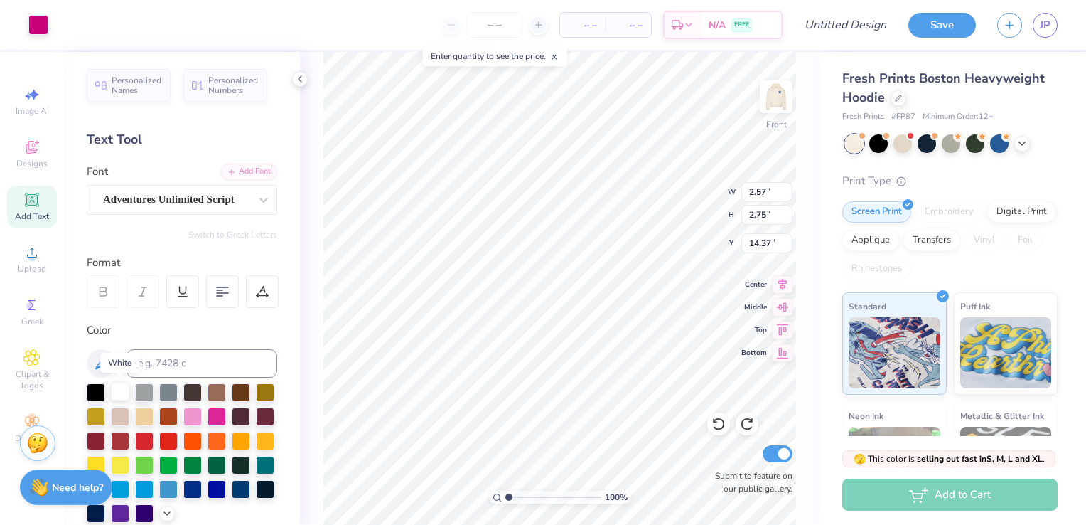
click at [117, 392] on div at bounding box center [120, 391] width 18 height 18
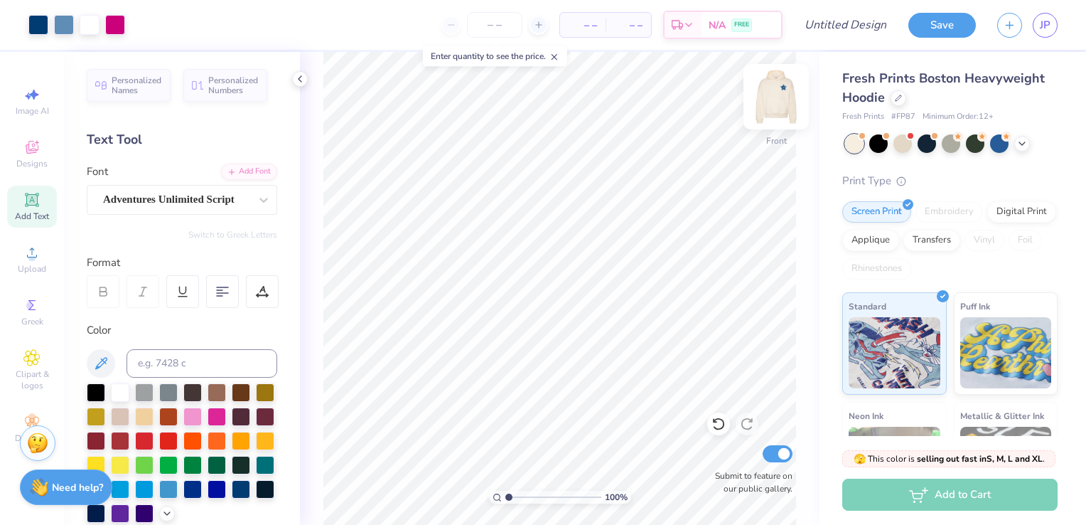
click at [770, 102] on img at bounding box center [776, 96] width 57 height 57
click at [776, 90] on img at bounding box center [776, 96] width 57 height 57
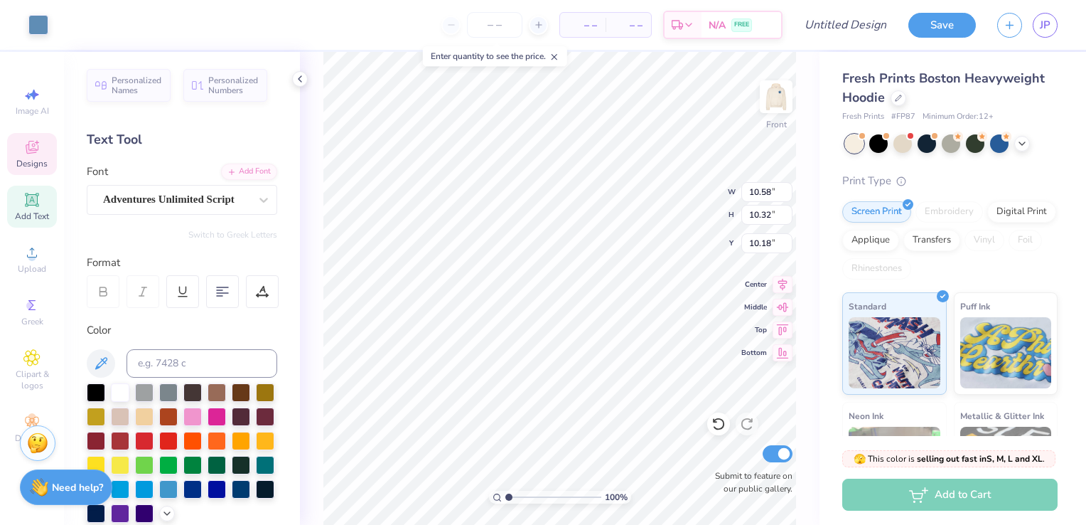
type input "10.58"
type input "10.32"
type input "10.18"
type input "2.45"
type input "2.78"
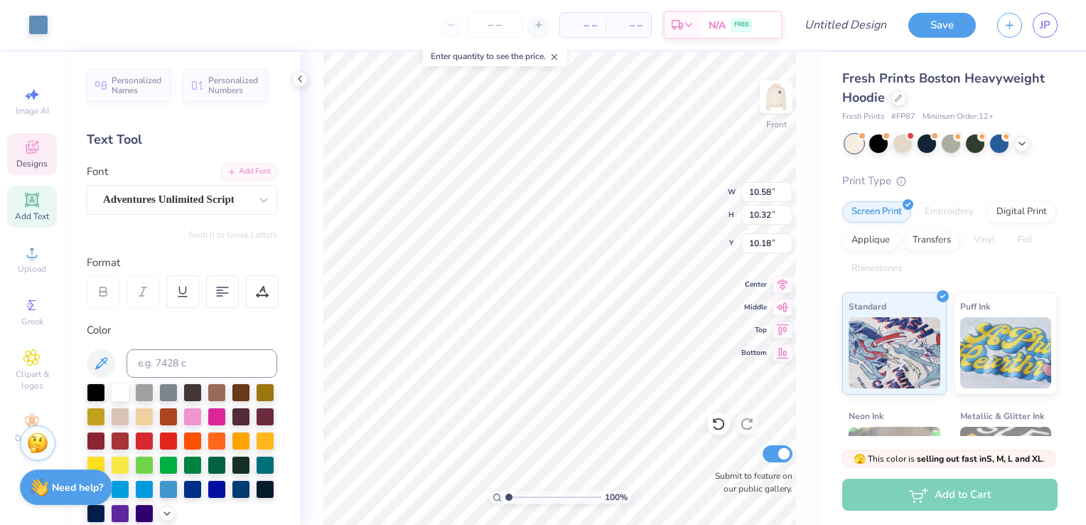
type input "14.34"
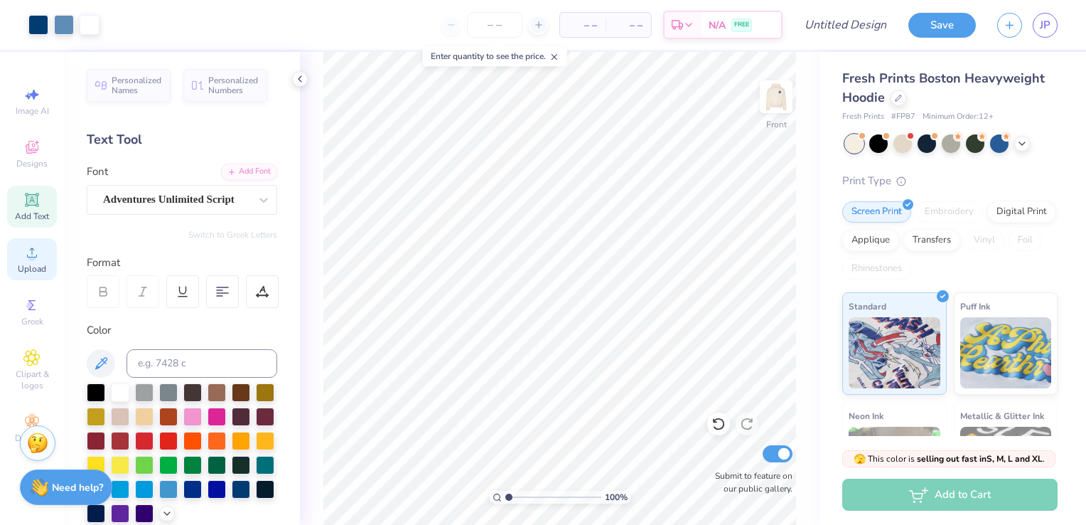
click at [34, 269] on span "Upload" at bounding box center [32, 268] width 28 height 11
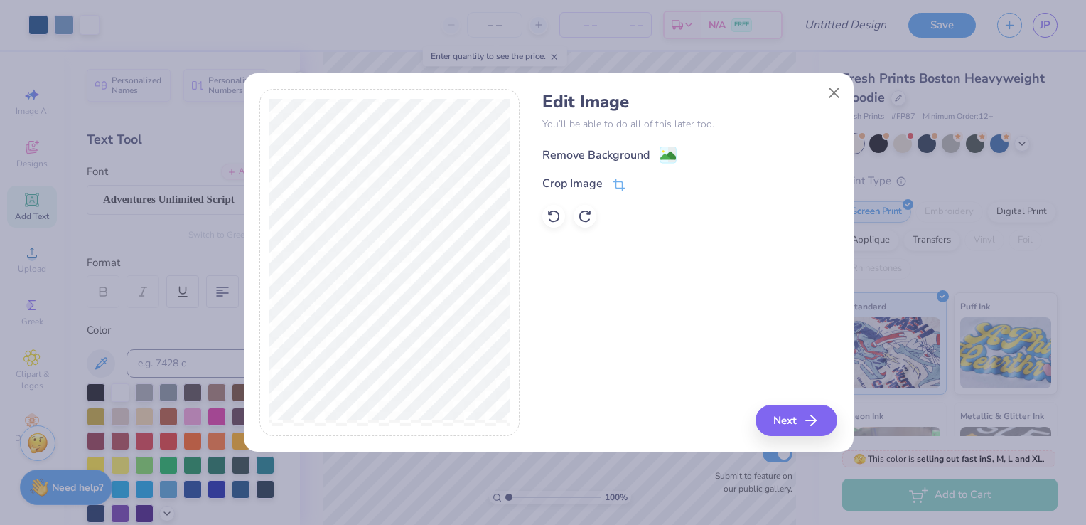
click at [663, 155] on image at bounding box center [668, 156] width 16 height 16
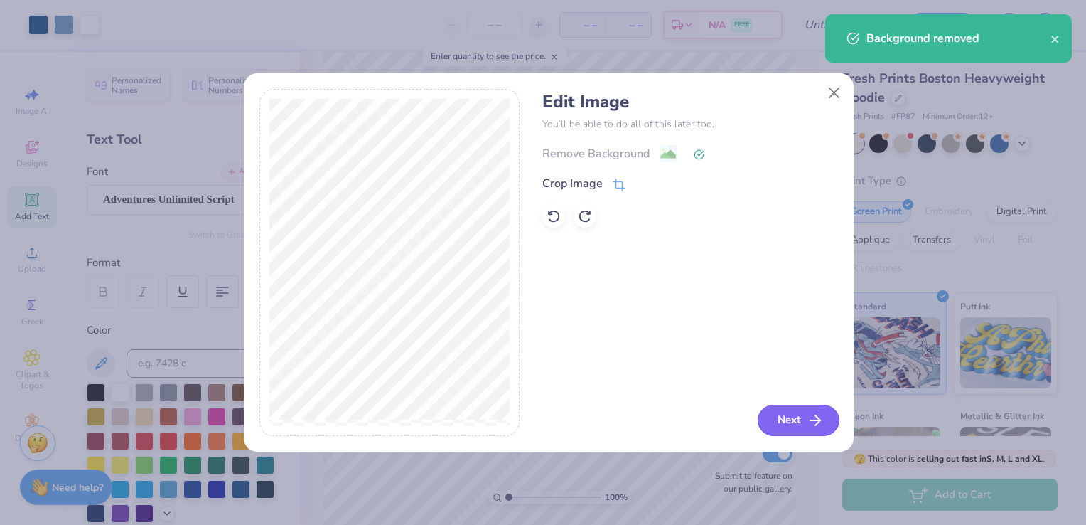
click at [796, 419] on button "Next" at bounding box center [799, 420] width 82 height 31
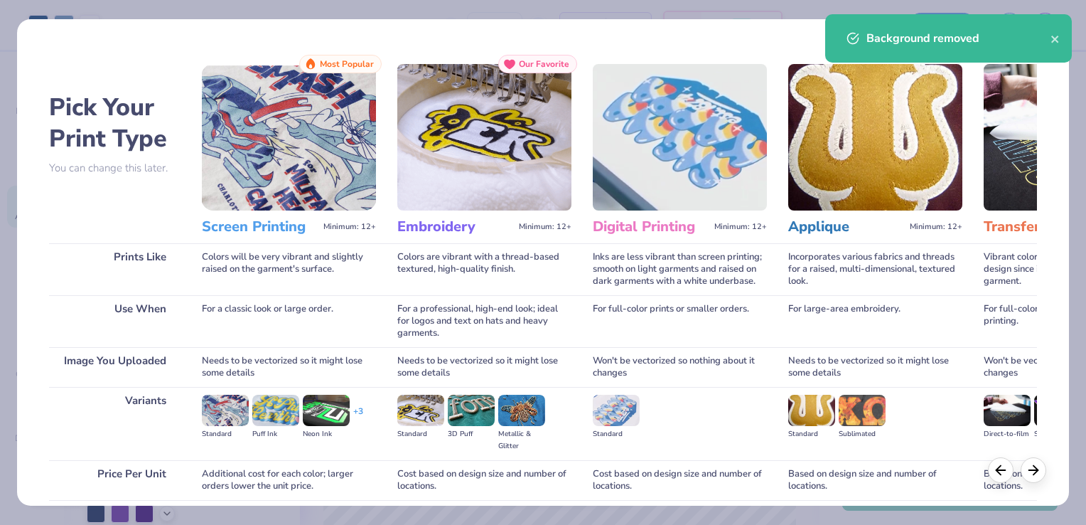
scroll to position [112, 0]
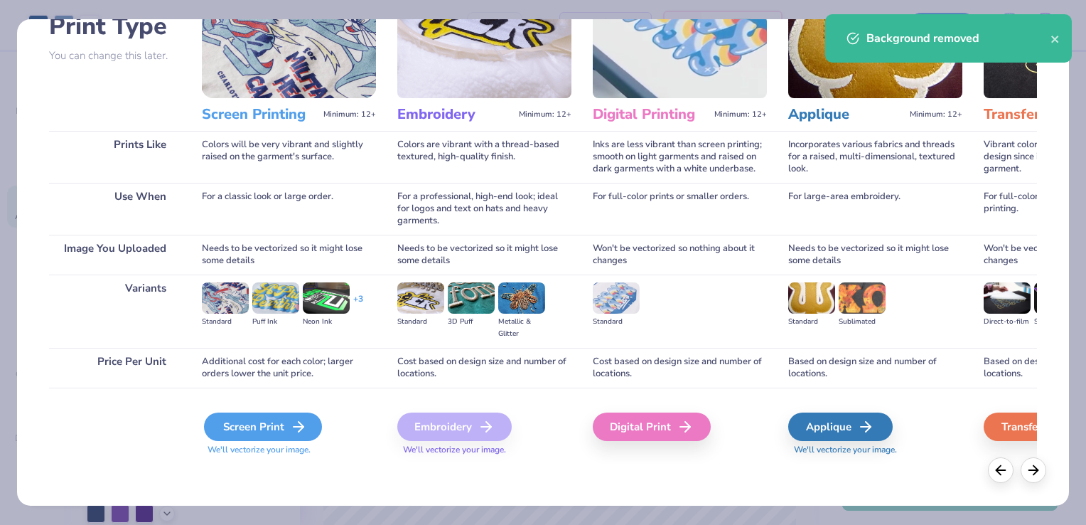
click at [259, 419] on div "Screen Print" at bounding box center [263, 426] width 118 height 28
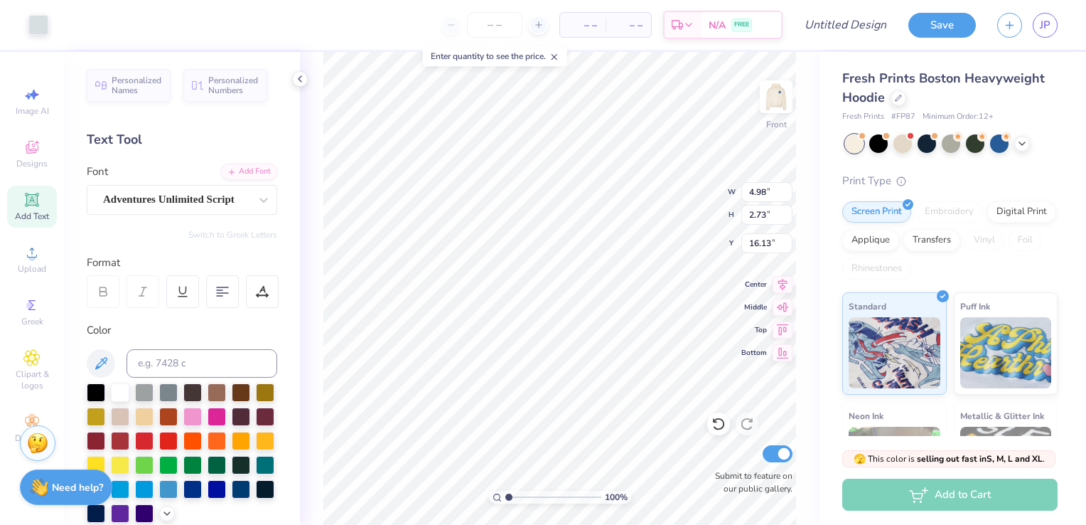
type input "4.98"
type input "2.73"
type input "16.13"
type input "8.09"
type input "4.43"
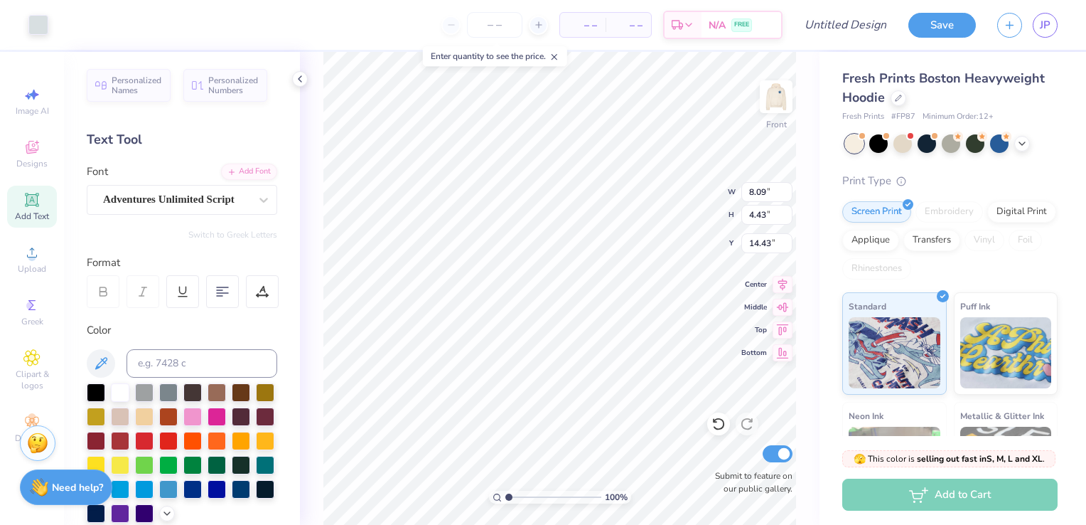
type input "13.48"
type input "5.85"
type input "3.20"
type input "14.34"
type input "3.89"
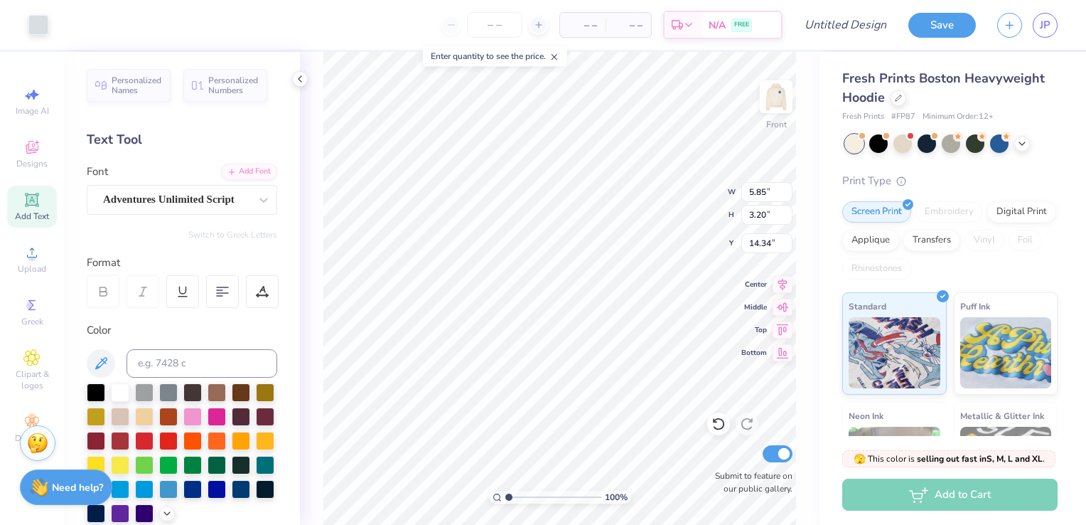
type input "2.41"
type input "10.12"
click at [146, 393] on div at bounding box center [144, 391] width 18 height 18
click at [164, 389] on div at bounding box center [168, 391] width 18 height 18
click at [96, 393] on div at bounding box center [96, 391] width 18 height 18
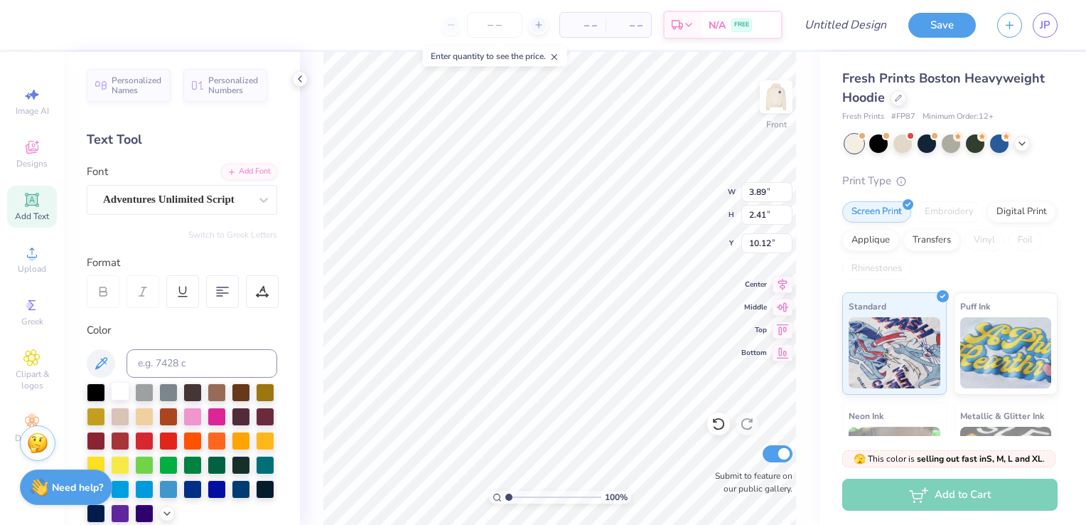
click at [128, 388] on div at bounding box center [120, 391] width 18 height 18
type input "5.47"
type input "3.00"
type input "14.34"
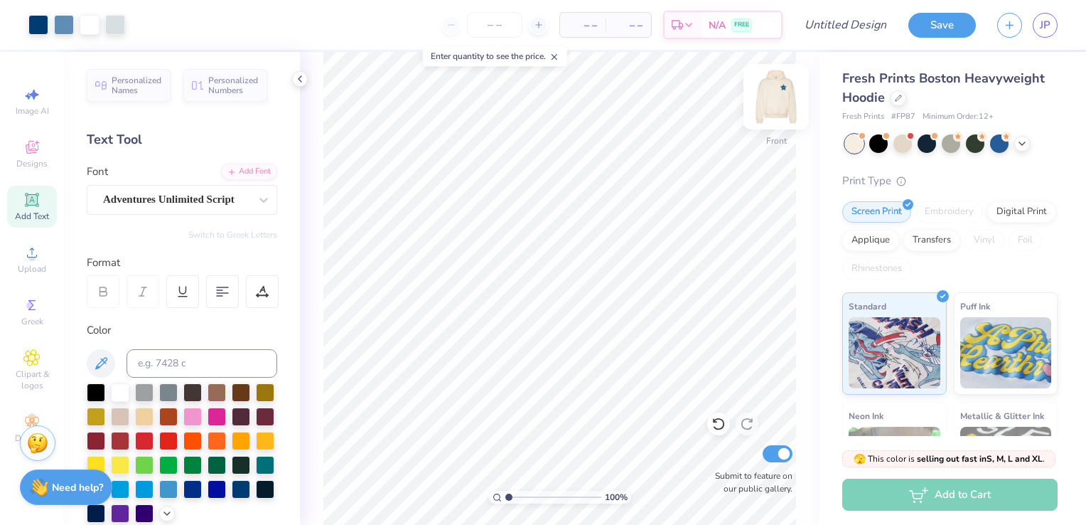
click at [782, 98] on img at bounding box center [776, 96] width 57 height 57
click at [828, 26] on input "Design Title" at bounding box center [863, 25] width 70 height 28
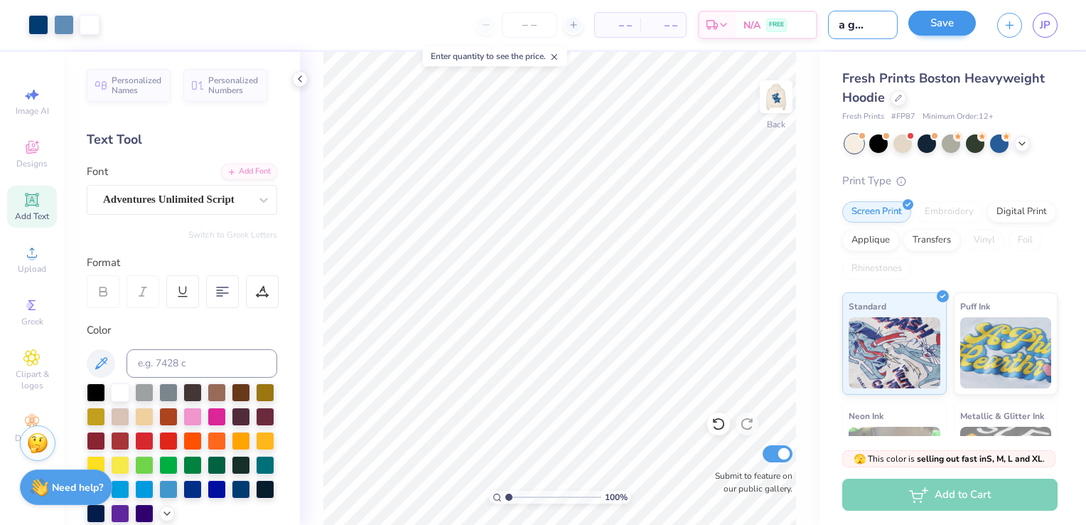
type input "delta gamma"
click at [943, 26] on button "Save" at bounding box center [943, 23] width 68 height 25
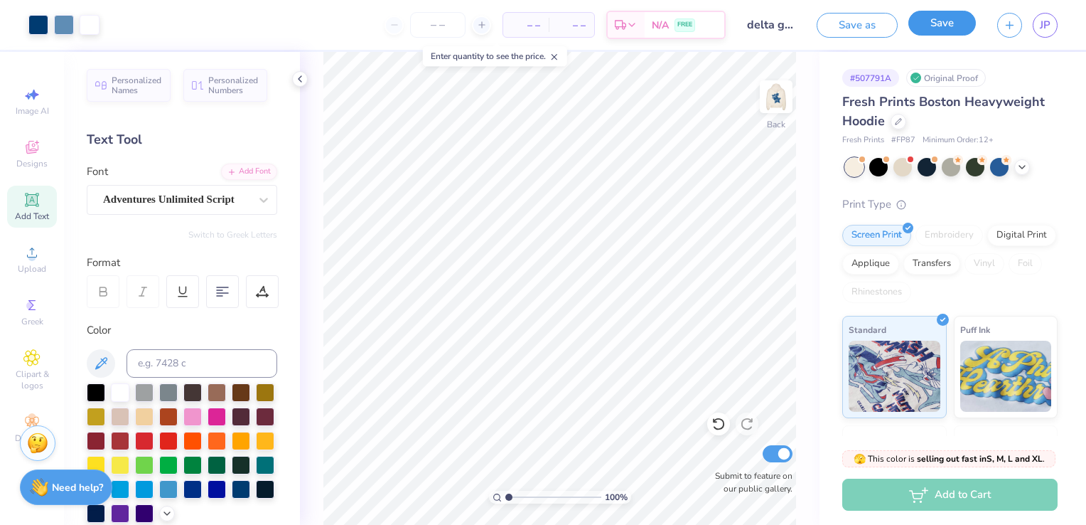
click at [935, 25] on button "Save" at bounding box center [943, 23] width 68 height 25
click at [1046, 21] on span "JP" at bounding box center [1045, 25] width 11 height 16
